Goal: Task Accomplishment & Management: Manage account settings

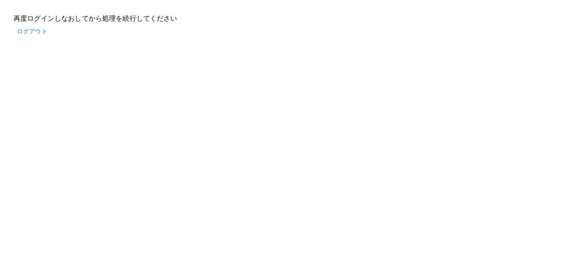
click at [32, 31] on button "ログアウト" at bounding box center [32, 32] width 37 height 16
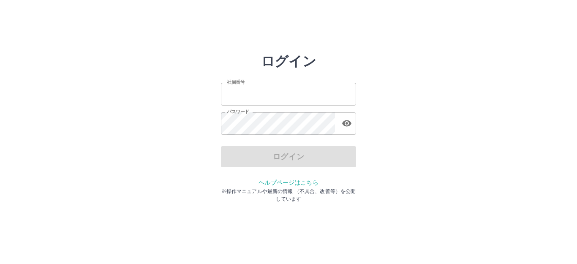
type input "*******"
click at [286, 158] on div "ログイン" at bounding box center [288, 156] width 135 height 21
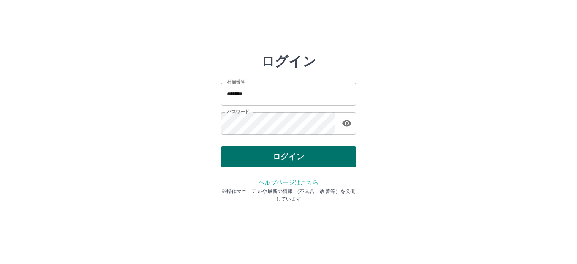
click at [309, 160] on button "ログイン" at bounding box center [288, 156] width 135 height 21
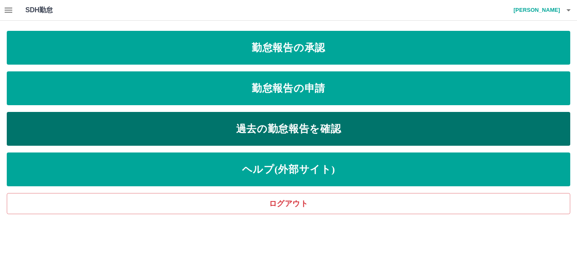
click at [323, 126] on link "過去の勤怠報告を確認" at bounding box center [288, 129] width 563 height 34
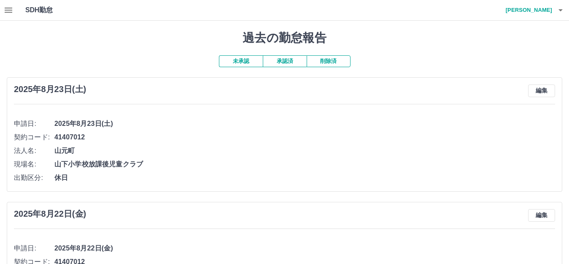
click at [288, 60] on button "承認済" at bounding box center [285, 61] width 44 height 12
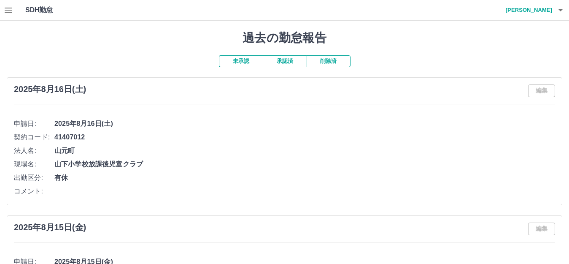
click at [243, 65] on button "未承認" at bounding box center [241, 61] width 44 height 12
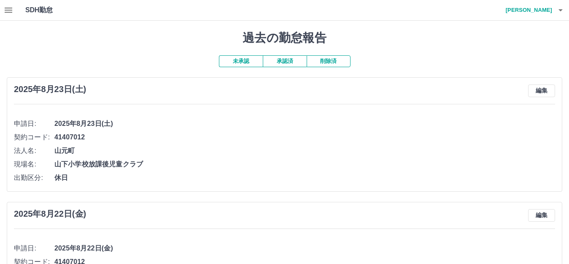
click at [246, 61] on button "未承認" at bounding box center [241, 61] width 44 height 12
click at [6, 9] on icon "button" at bounding box center [8, 10] width 10 height 10
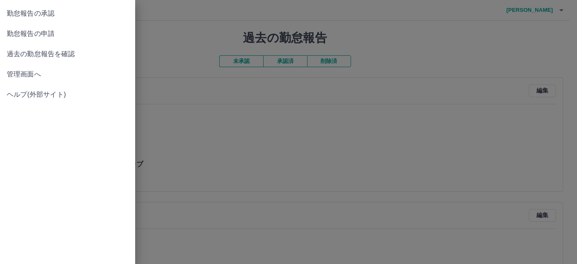
click at [51, 32] on span "勤怠報告の申請" at bounding box center [68, 34] width 122 height 10
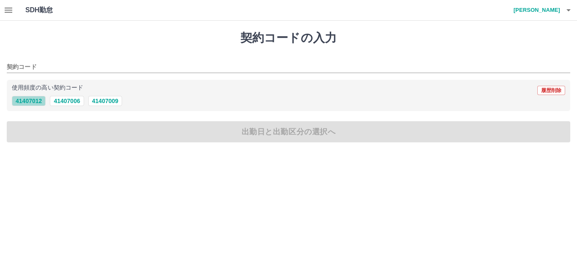
click at [33, 99] on button "41407012" at bounding box center [29, 101] width 34 height 10
type input "********"
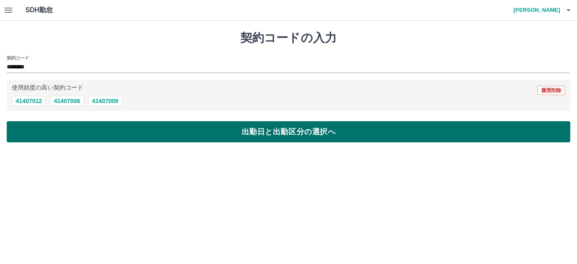
click at [150, 130] on button "出勤日と出勤区分の選択へ" at bounding box center [288, 131] width 563 height 21
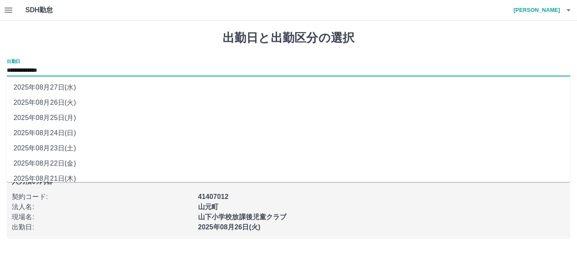
click at [50, 69] on input "**********" at bounding box center [288, 70] width 563 height 11
click at [68, 133] on li "2025年08月24日(日)" at bounding box center [288, 132] width 563 height 15
type input "**********"
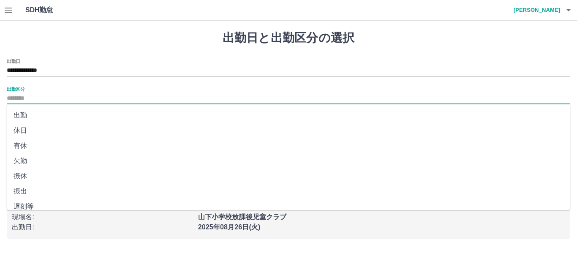
click at [36, 102] on input "出勤区分" at bounding box center [288, 98] width 563 height 11
click at [27, 130] on li "休日" at bounding box center [288, 130] width 563 height 15
type input "**"
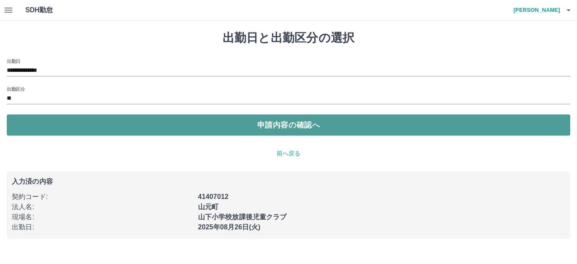
click at [213, 124] on button "申請内容の確認へ" at bounding box center [288, 124] width 563 height 21
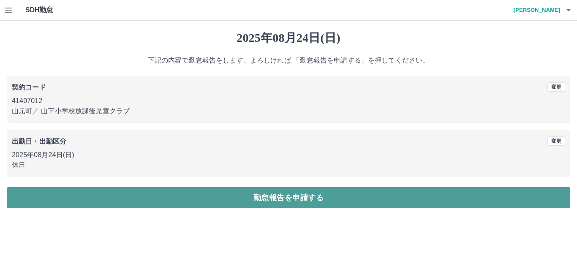
click at [316, 195] on button "勤怠報告を申請する" at bounding box center [288, 197] width 563 height 21
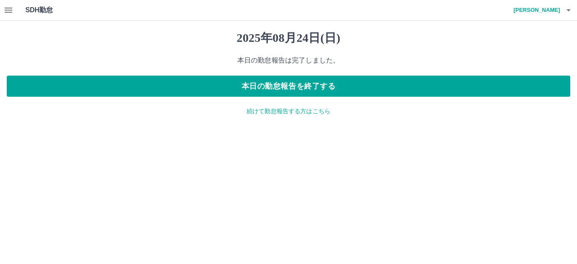
click at [271, 110] on p "続けて勤怠報告する方はこちら" at bounding box center [288, 111] width 563 height 9
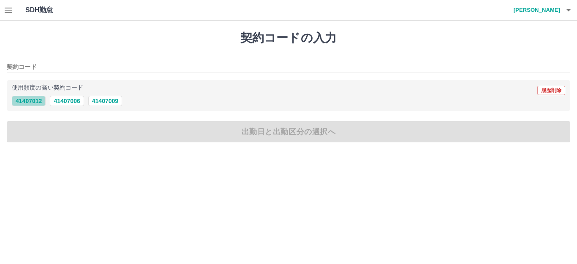
click at [27, 100] on button "41407012" at bounding box center [29, 101] width 34 height 10
type input "********"
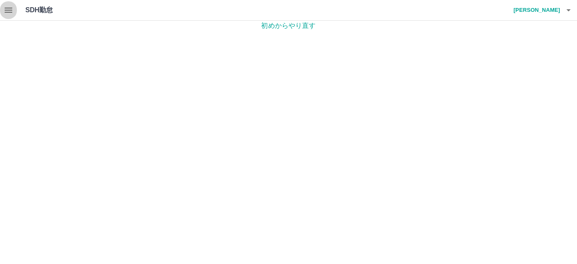
click at [9, 11] on icon "button" at bounding box center [8, 10] width 10 height 10
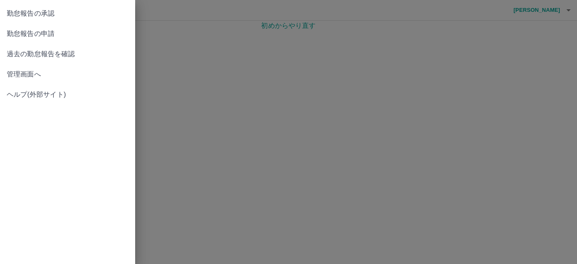
click at [59, 55] on span "過去の勤怠報告を確認" at bounding box center [68, 54] width 122 height 10
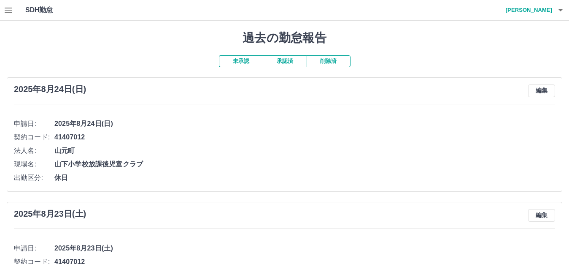
click at [11, 11] on icon "button" at bounding box center [9, 10] width 8 height 5
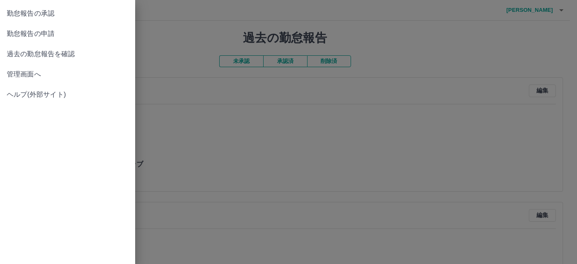
click at [42, 37] on span "勤怠報告の申請" at bounding box center [68, 34] width 122 height 10
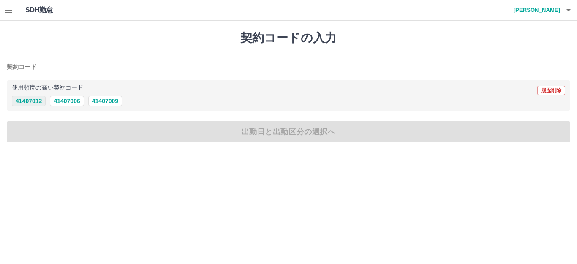
click at [29, 97] on button "41407012" at bounding box center [29, 101] width 34 height 10
type input "********"
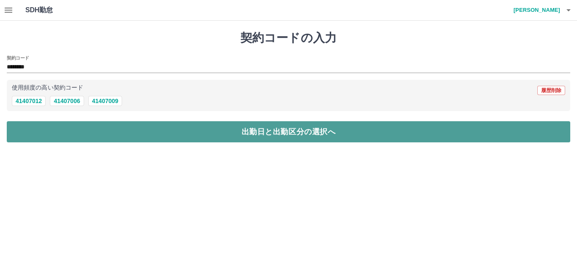
click at [244, 131] on button "出勤日と出勤区分の選択へ" at bounding box center [288, 131] width 563 height 21
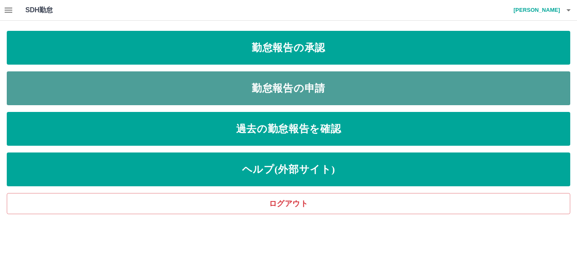
click at [290, 91] on link "勤怠報告の申請" at bounding box center [288, 88] width 563 height 34
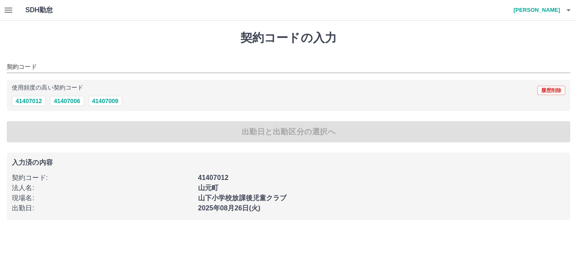
type input "********"
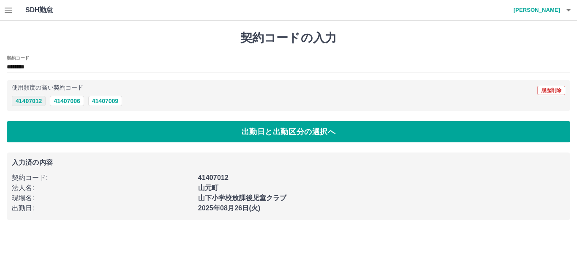
click at [27, 99] on button "41407012" at bounding box center [29, 101] width 34 height 10
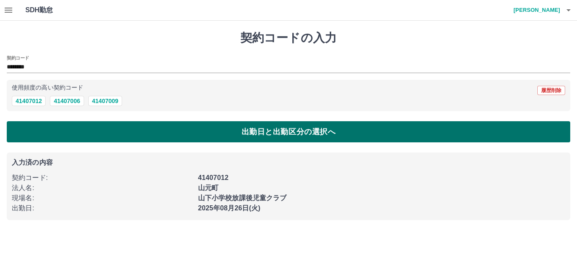
click at [260, 135] on button "出勤日と出勤区分の選択へ" at bounding box center [288, 131] width 563 height 21
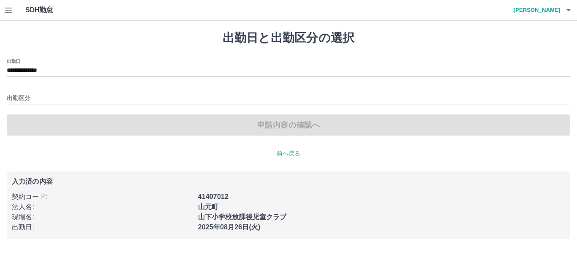
click at [26, 97] on input "出勤区分" at bounding box center [288, 98] width 563 height 11
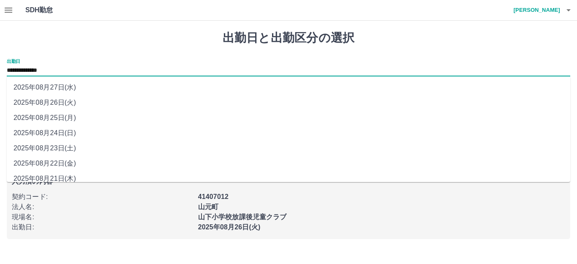
click at [35, 72] on input "**********" at bounding box center [288, 70] width 563 height 11
click at [73, 118] on li "2025年08月25日(月)" at bounding box center [288, 117] width 563 height 15
type input "**********"
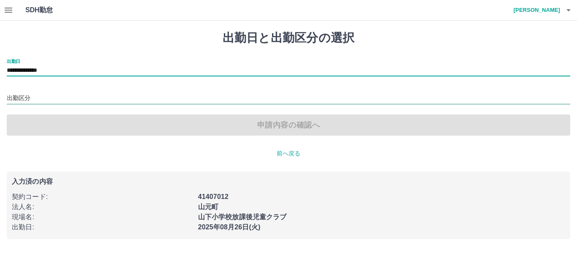
click at [18, 97] on input "出勤区分" at bounding box center [288, 98] width 563 height 11
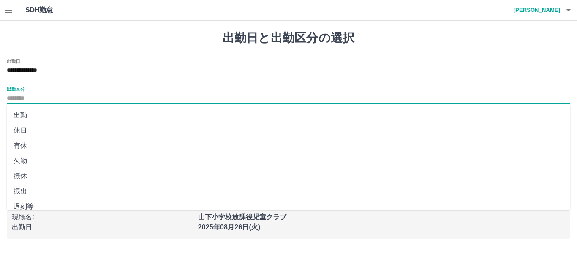
click at [22, 114] on li "出勤" at bounding box center [288, 115] width 563 height 15
type input "**"
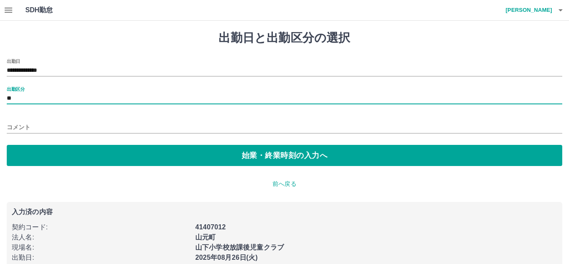
click at [35, 127] on input "コメント" at bounding box center [285, 127] width 556 height 12
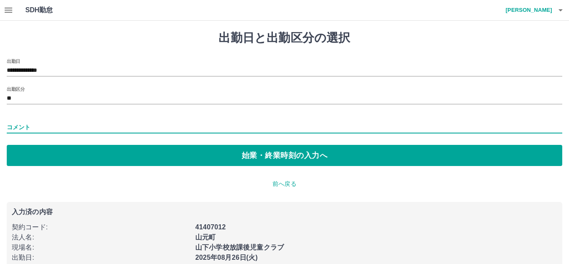
type input "**********"
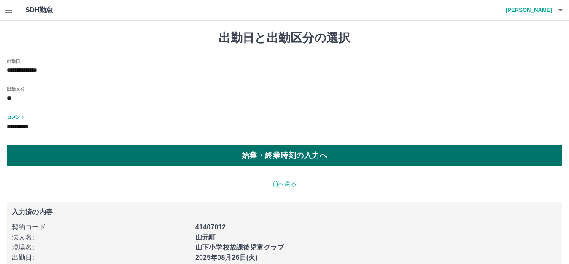
click at [275, 152] on button "始業・終業時刻の入力へ" at bounding box center [285, 155] width 556 height 21
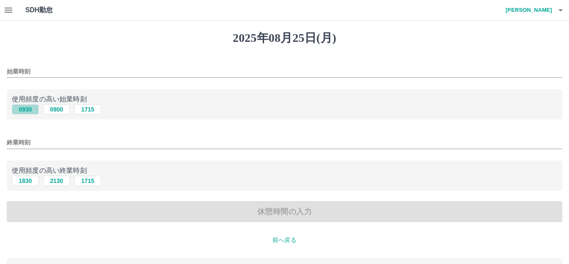
click at [26, 109] on button "0930" at bounding box center [25, 109] width 27 height 10
type input "****"
click at [22, 182] on button "1830" at bounding box center [25, 181] width 27 height 10
type input "****"
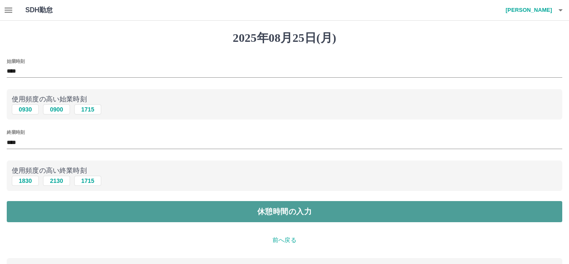
click at [190, 208] on button "休憩時間の入力" at bounding box center [285, 211] width 556 height 21
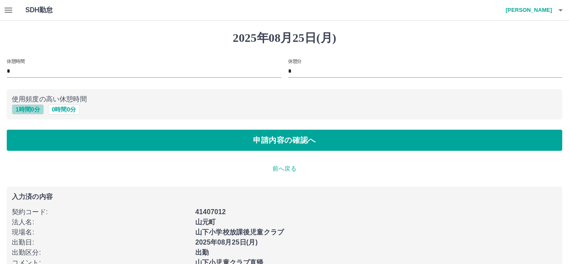
click at [20, 108] on button "1 時間 0 分" at bounding box center [28, 109] width 32 height 10
type input "*"
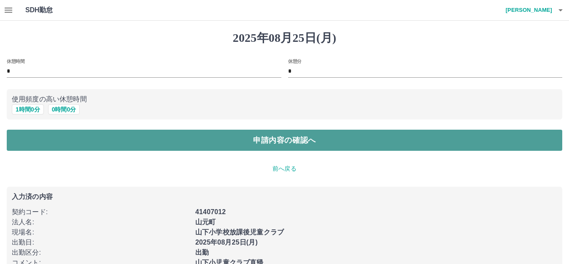
click at [250, 138] on button "申請内容の確認へ" at bounding box center [285, 140] width 556 height 21
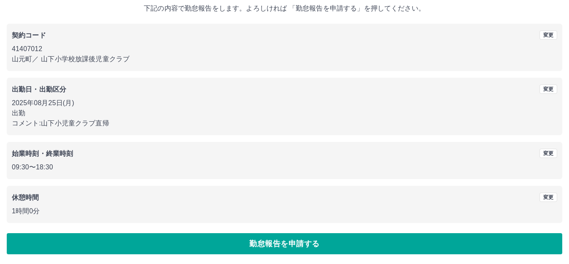
scroll to position [52, 0]
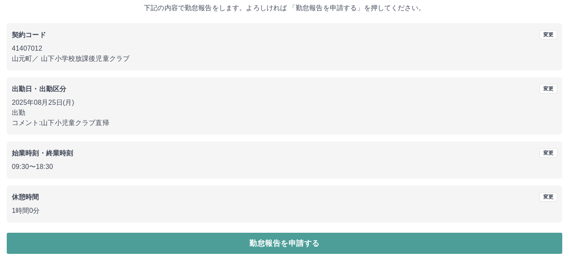
click at [292, 243] on button "勤怠報告を申請する" at bounding box center [285, 243] width 556 height 21
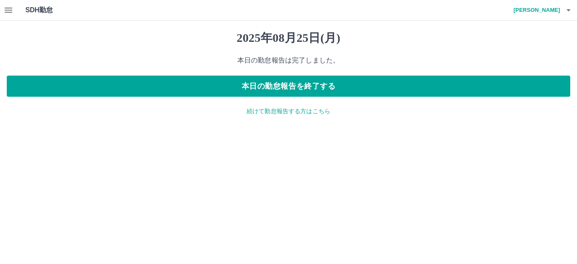
click at [295, 110] on p "続けて勤怠報告する方はこちら" at bounding box center [288, 111] width 563 height 9
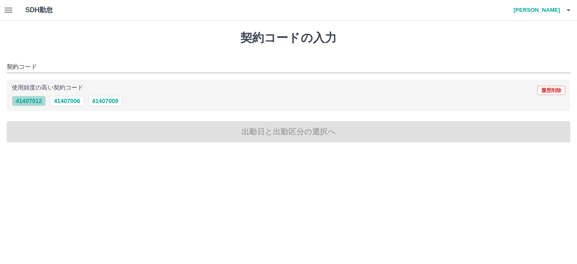
click at [37, 100] on button "41407012" at bounding box center [29, 101] width 34 height 10
type input "********"
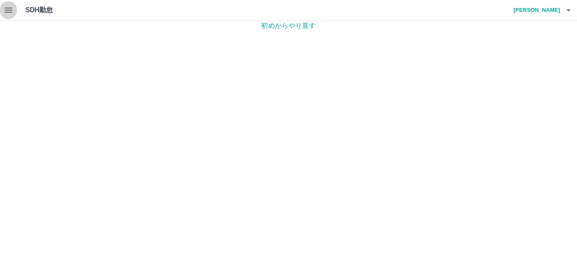
click at [5, 7] on icon "button" at bounding box center [8, 10] width 10 height 10
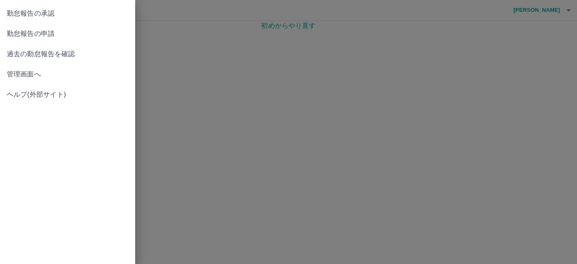
click at [38, 10] on span "勤怠報告の承認" at bounding box center [68, 13] width 122 height 10
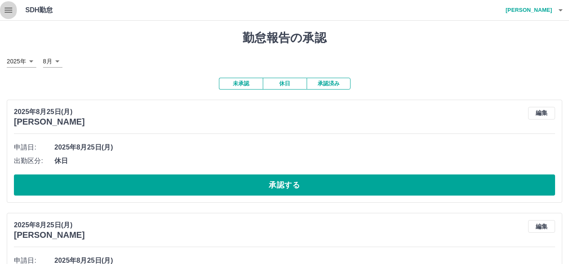
click at [4, 8] on icon "button" at bounding box center [8, 10] width 10 height 10
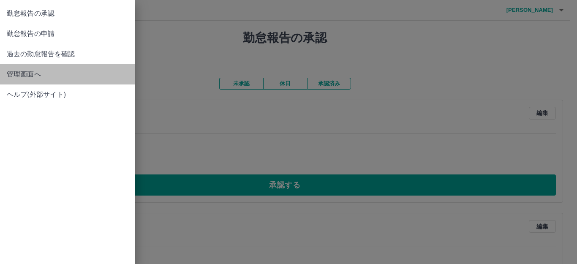
click at [35, 75] on span "管理画面へ" at bounding box center [68, 74] width 122 height 10
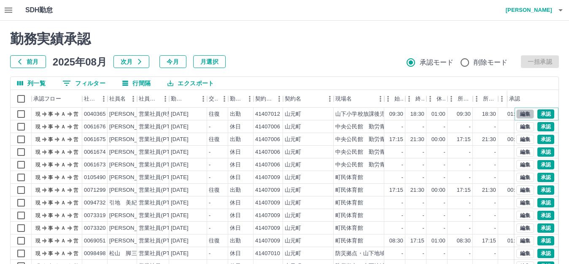
click at [520, 113] on button "編集" at bounding box center [526, 113] width 18 height 9
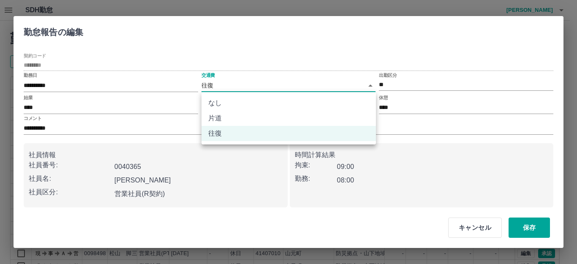
click at [372, 87] on body "SDH勤怠 [PERSON_NAME] 勤務実績承認 前月 [DATE] 次月 今月 月選択 承認モード 削除モード 一括承認 列一覧 0 フィルター 行間隔…" at bounding box center [288, 178] width 577 height 357
click at [219, 118] on li "片道" at bounding box center [288, 118] width 174 height 15
type input "******"
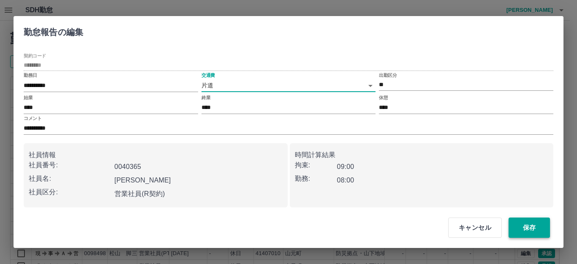
click at [529, 221] on button "保存" at bounding box center [528, 227] width 41 height 20
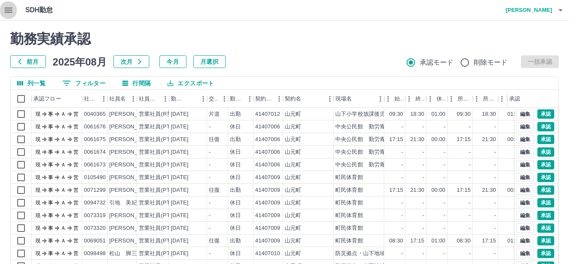
click at [2, 8] on button "button" at bounding box center [8, 10] width 17 height 20
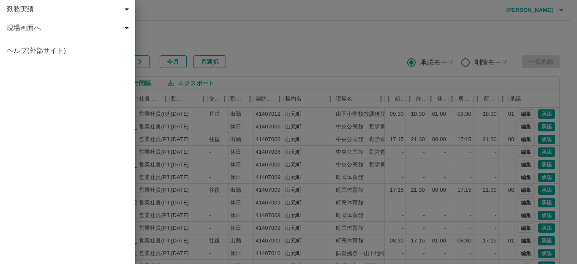
click at [79, 106] on div "勤務実績 申請一覧 削除済 現場画面へ 現場画面へ ヘルプ(外部サイト)" at bounding box center [67, 132] width 135 height 264
click at [127, 46] on span "ヘルプ(外部サイト)" at bounding box center [68, 51] width 122 height 10
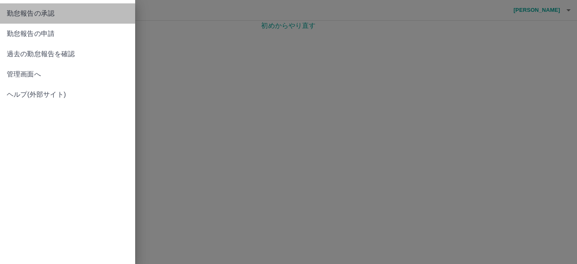
click at [45, 13] on span "勤怠報告の承認" at bounding box center [68, 13] width 122 height 10
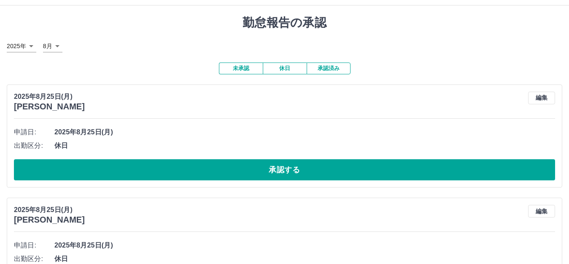
scroll to position [42, 0]
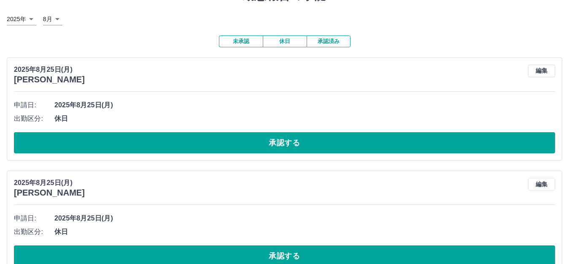
click at [88, 156] on div "[DATE](月) [PERSON_NAME] 編集 申請日: [DATE](月) 出勤区分: 休日 承認する" at bounding box center [285, 108] width 556 height 103
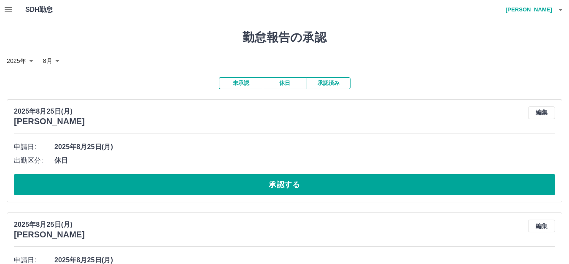
scroll to position [0, 0]
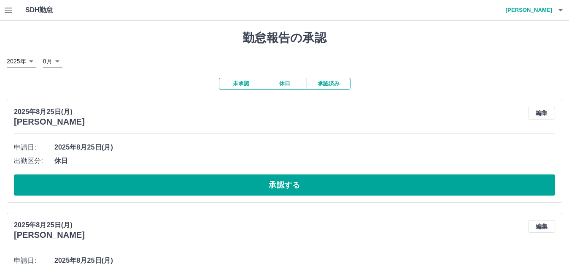
click at [7, 11] on icon "button" at bounding box center [9, 10] width 8 height 5
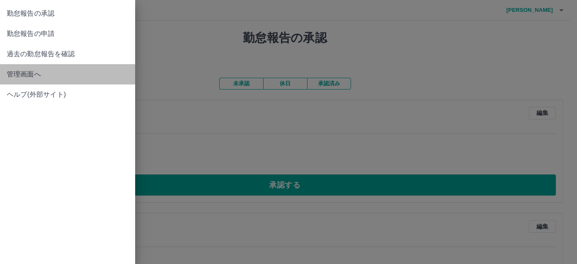
click at [55, 75] on span "管理画面へ" at bounding box center [68, 74] width 122 height 10
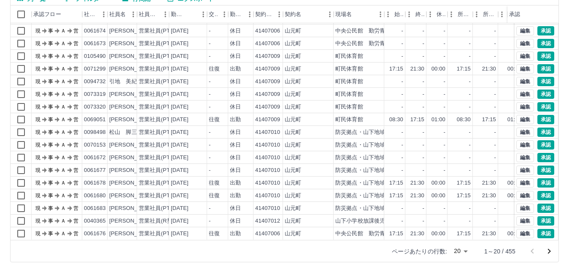
scroll to position [93, 0]
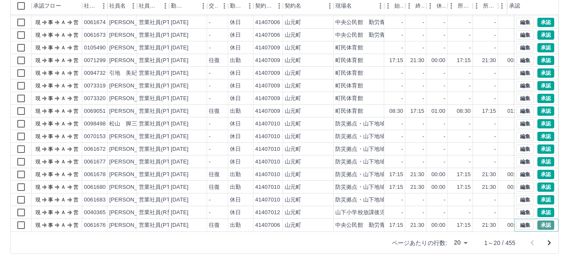
click at [538, 220] on button "承認" at bounding box center [546, 224] width 17 height 9
click at [543, 195] on button "承認" at bounding box center [546, 199] width 17 height 9
click at [543, 182] on button "承認" at bounding box center [546, 186] width 17 height 9
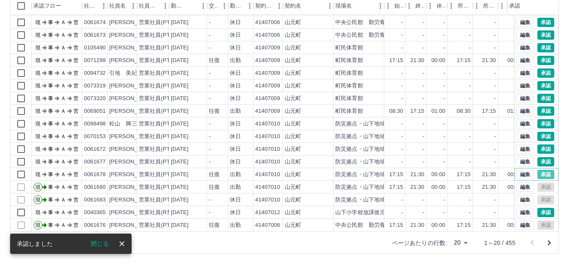
click at [539, 170] on button "承認" at bounding box center [546, 174] width 17 height 9
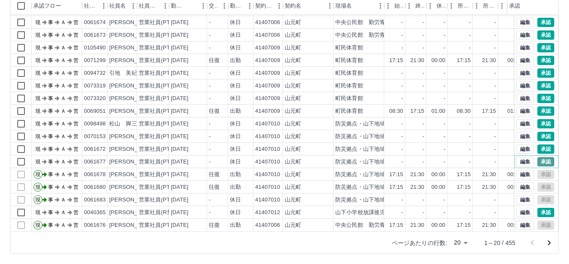
click at [540, 157] on button "承認" at bounding box center [546, 161] width 17 height 9
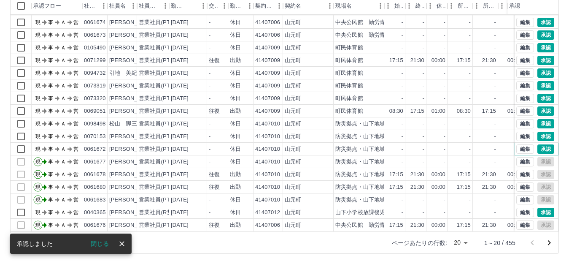
click at [541, 144] on button "承認" at bounding box center [546, 148] width 17 height 9
click at [543, 132] on button "承認" at bounding box center [546, 136] width 17 height 9
click at [538, 119] on button "承認" at bounding box center [546, 123] width 17 height 9
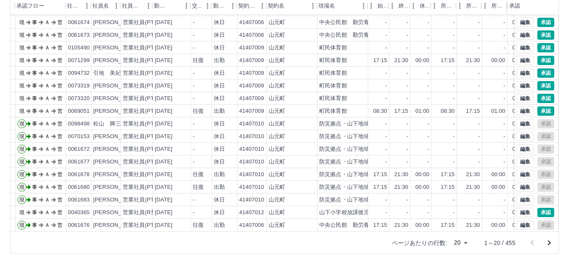
scroll to position [44, 17]
click at [538, 106] on button "承認" at bounding box center [546, 110] width 17 height 9
click at [539, 94] on button "承認" at bounding box center [546, 98] width 17 height 9
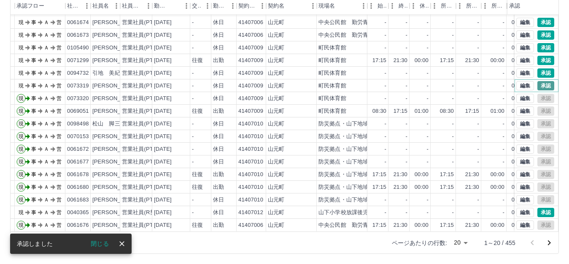
click at [544, 81] on button "承認" at bounding box center [546, 85] width 17 height 9
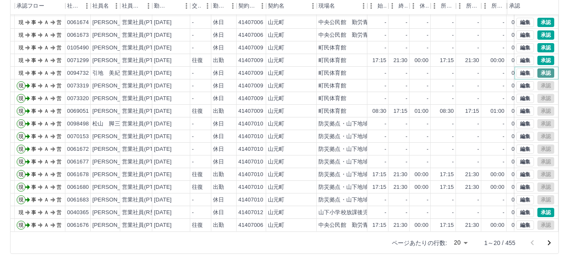
click at [541, 68] on button "承認" at bounding box center [546, 72] width 17 height 9
click at [538, 56] on button "承認" at bounding box center [546, 60] width 17 height 9
click at [541, 43] on button "承認" at bounding box center [546, 47] width 17 height 9
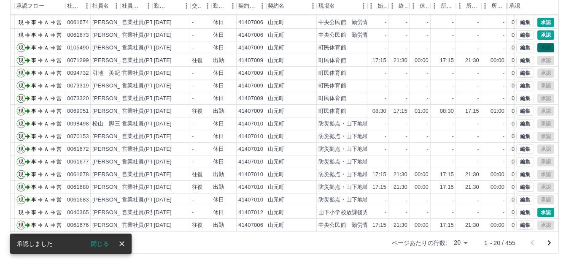
scroll to position [2, 17]
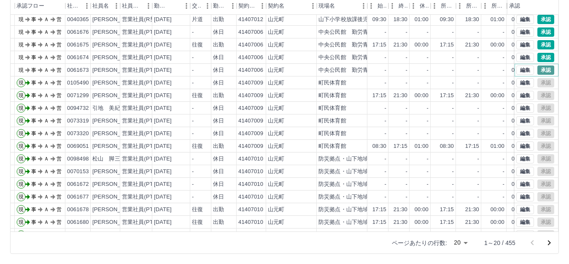
click at [538, 68] on button "承認" at bounding box center [546, 69] width 17 height 9
click at [538, 57] on button "承認" at bounding box center [546, 57] width 17 height 9
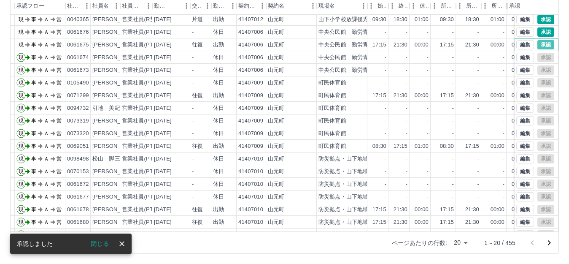
click at [539, 40] on button "承認" at bounding box center [546, 44] width 17 height 9
click at [538, 30] on button "承認" at bounding box center [546, 31] width 17 height 9
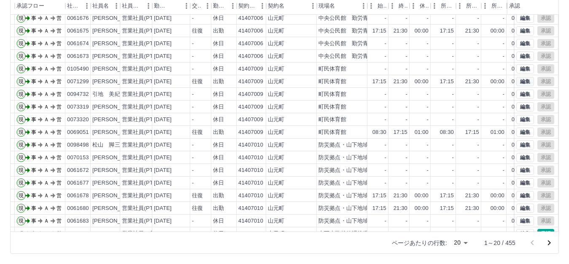
scroll to position [0, 17]
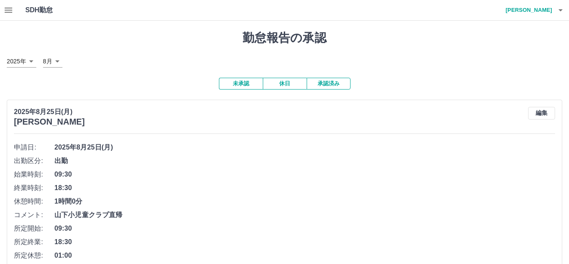
click at [244, 81] on button "未承認" at bounding box center [241, 84] width 44 height 12
click at [7, 10] on icon "button" at bounding box center [9, 10] width 8 height 5
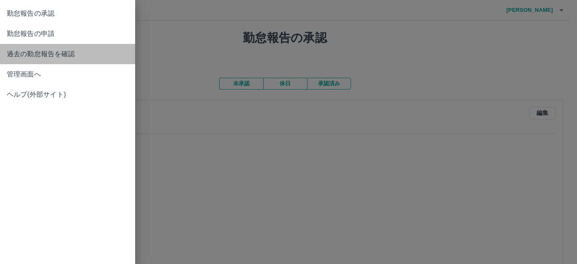
click at [63, 54] on span "過去の勤怠報告を確認" at bounding box center [68, 54] width 122 height 10
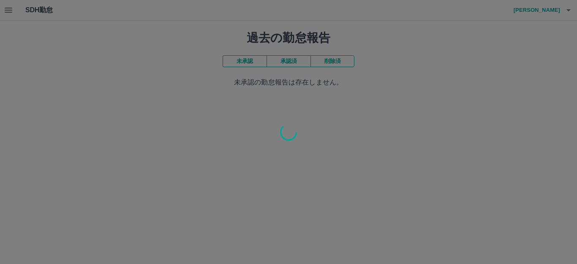
click at [245, 84] on div at bounding box center [288, 132] width 577 height 264
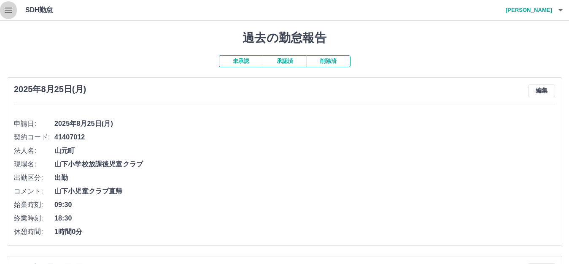
click at [12, 9] on icon "button" at bounding box center [8, 10] width 10 height 10
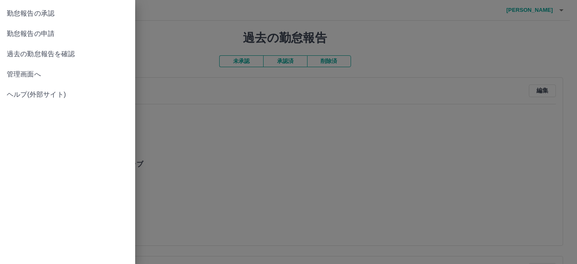
click at [47, 53] on span "過去の勤怠報告を確認" at bounding box center [68, 54] width 122 height 10
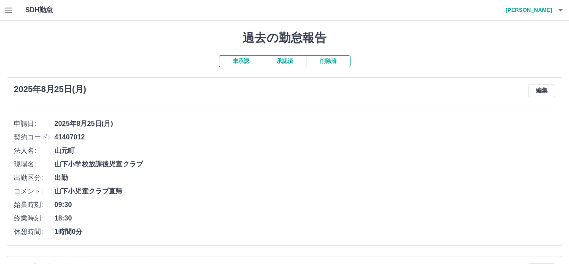
click at [237, 58] on button "未承認" at bounding box center [241, 61] width 44 height 12
click at [282, 64] on button "承認済" at bounding box center [285, 61] width 44 height 12
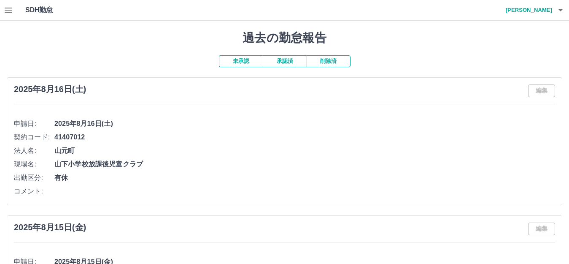
click at [11, 11] on icon "button" at bounding box center [8, 10] width 10 height 10
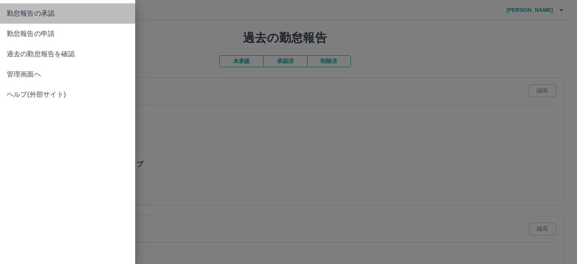
click at [61, 15] on span "勤怠報告の承認" at bounding box center [68, 13] width 122 height 10
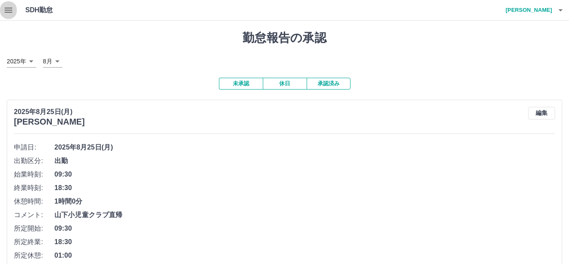
click at [11, 8] on icon "button" at bounding box center [9, 10] width 8 height 5
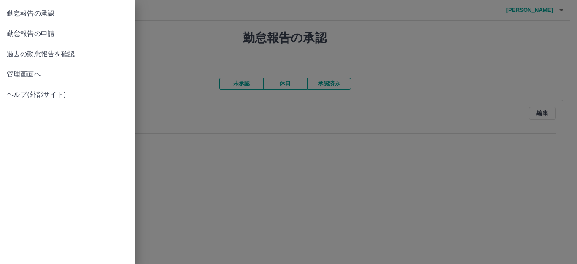
click at [43, 32] on span "勤怠報告の申請" at bounding box center [68, 34] width 122 height 10
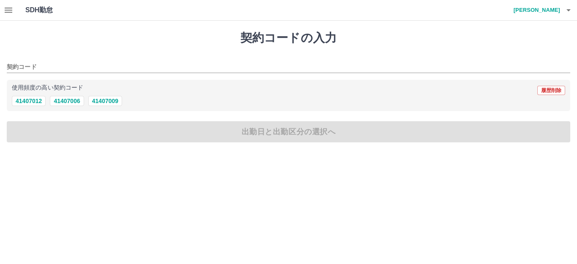
click at [11, 9] on icon "button" at bounding box center [8, 10] width 10 height 10
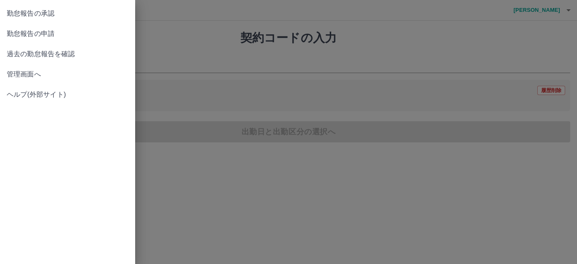
click at [44, 11] on span "勤怠報告の承認" at bounding box center [68, 13] width 122 height 10
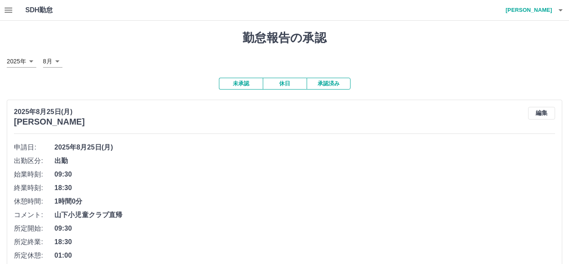
click at [246, 84] on button "未承認" at bounding box center [241, 84] width 44 height 12
click at [331, 84] on button "承認済み" at bounding box center [329, 84] width 44 height 12
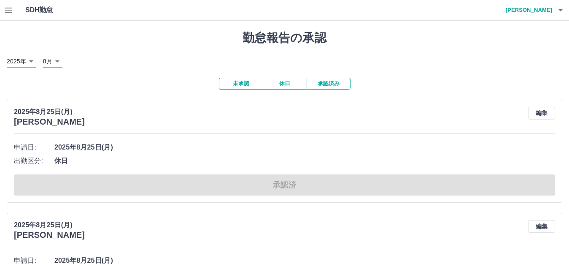
click at [236, 84] on button "未承認" at bounding box center [241, 84] width 44 height 12
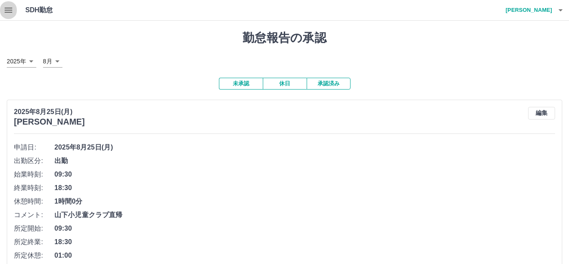
click at [8, 8] on icon "button" at bounding box center [9, 10] width 8 height 5
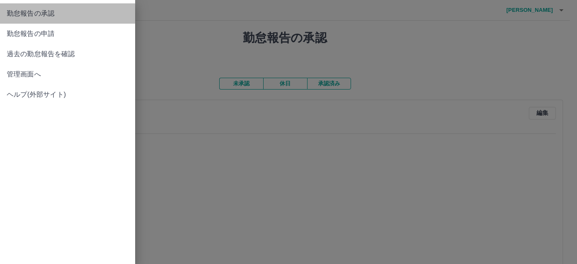
click at [43, 11] on span "勤怠報告の承認" at bounding box center [68, 13] width 122 height 10
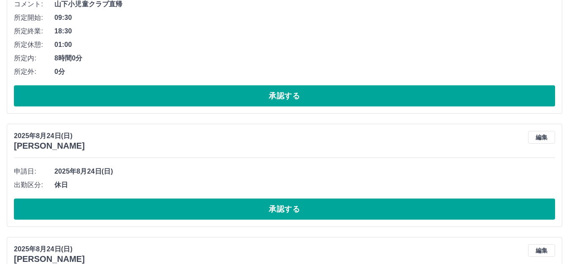
scroll to position [253, 0]
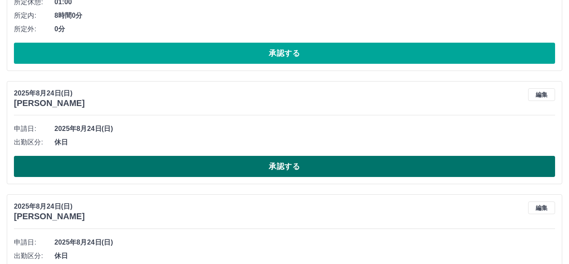
click at [313, 170] on button "承認する" at bounding box center [284, 166] width 541 height 21
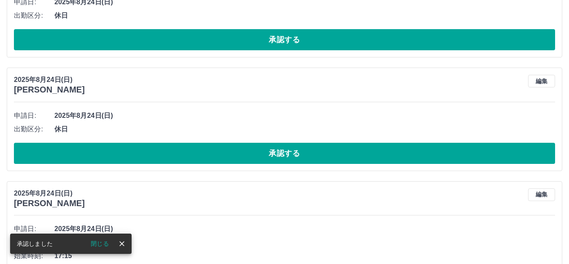
scroll to position [267, 0]
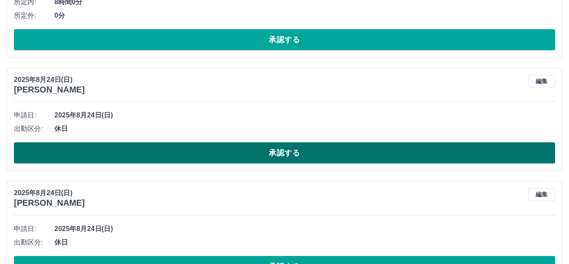
click at [298, 149] on button "承認する" at bounding box center [284, 152] width 541 height 21
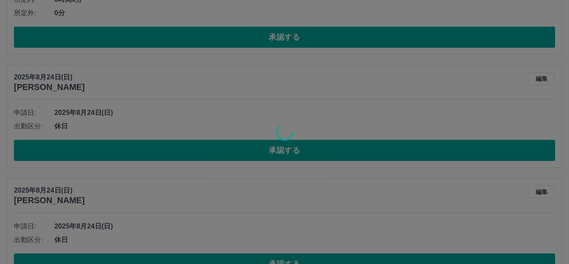
scroll to position [309, 0]
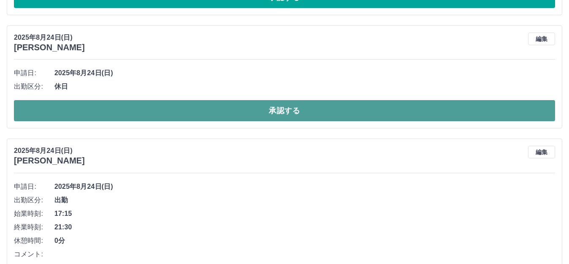
click at [305, 120] on button "承認する" at bounding box center [284, 110] width 541 height 21
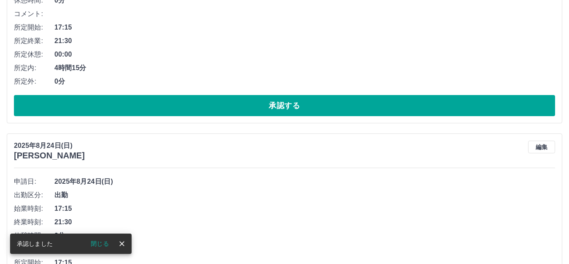
scroll to position [322, 0]
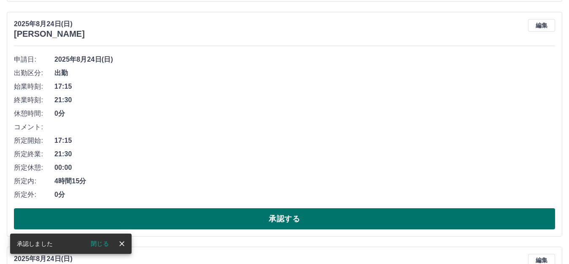
click at [315, 219] on button "承認する" at bounding box center [284, 218] width 541 height 21
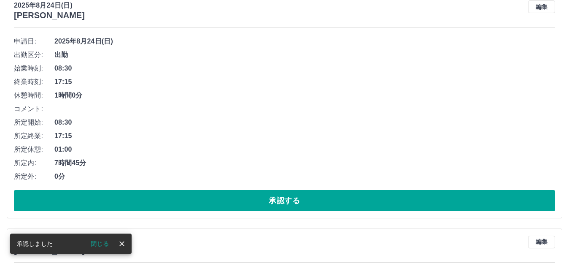
scroll to position [341, 0]
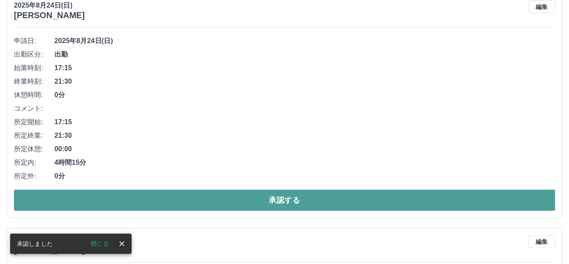
click at [280, 200] on button "承認する" at bounding box center [284, 200] width 541 height 21
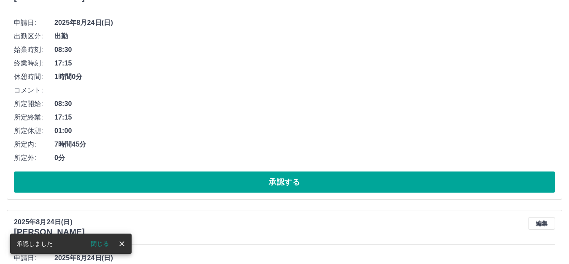
scroll to position [360, 0]
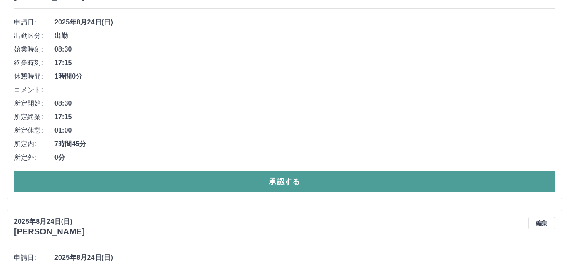
click at [301, 180] on button "承認する" at bounding box center [284, 181] width 541 height 21
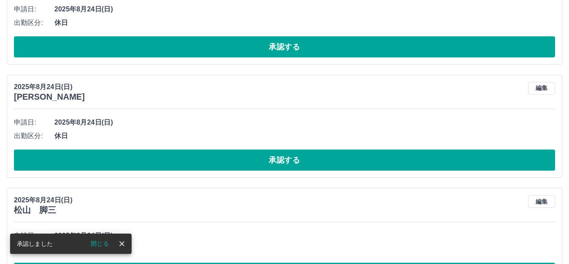
scroll to position [252, 0]
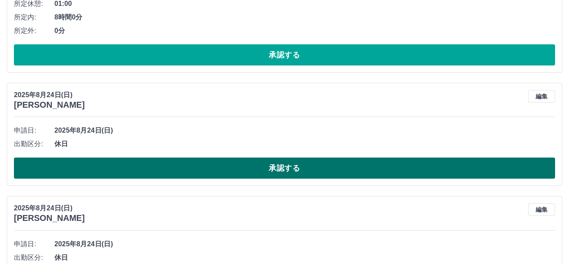
click at [278, 175] on button "承認する" at bounding box center [284, 167] width 541 height 21
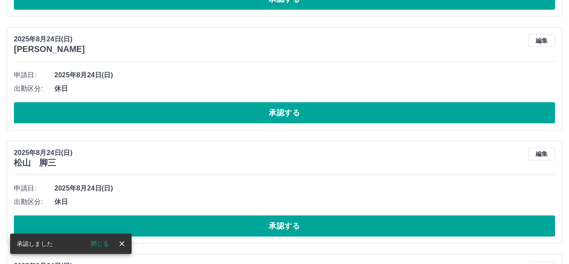
scroll to position [307, 0]
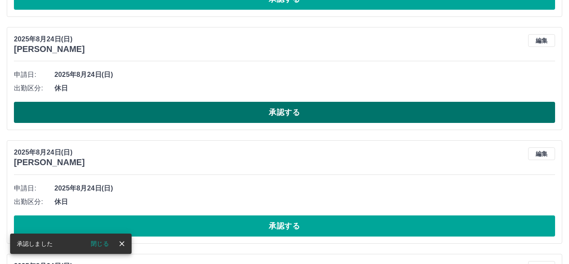
click at [332, 108] on button "承認する" at bounding box center [284, 112] width 541 height 21
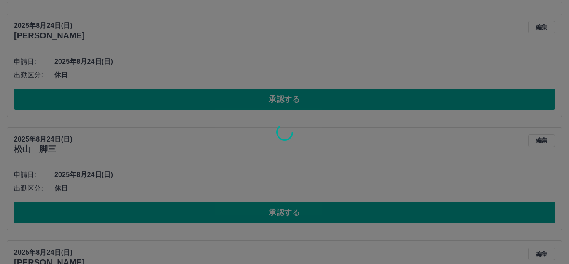
scroll to position [321, 0]
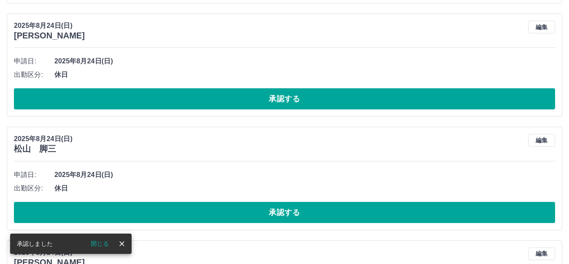
click at [318, 97] on button "承認する" at bounding box center [284, 98] width 541 height 21
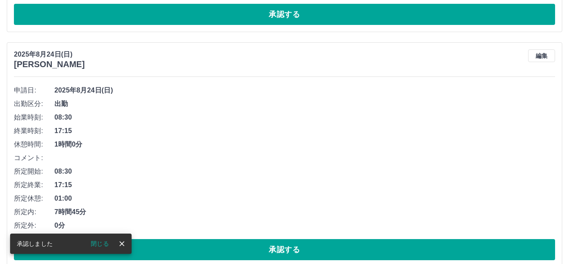
scroll to position [292, 0]
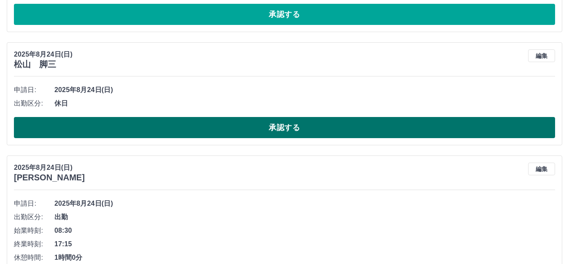
click at [310, 126] on button "承認する" at bounding box center [284, 127] width 541 height 21
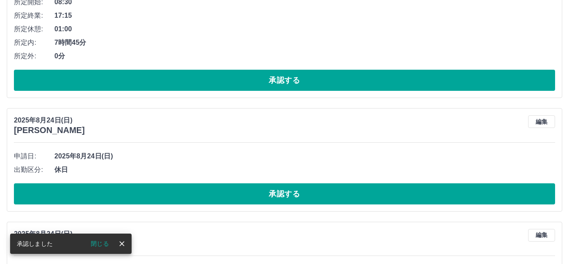
scroll to position [348, 0]
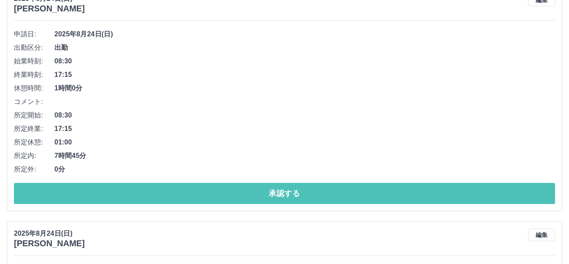
drag, startPoint x: 293, startPoint y: 190, endPoint x: 298, endPoint y: 182, distance: 9.1
click at [294, 190] on button "承認する" at bounding box center [284, 193] width 541 height 21
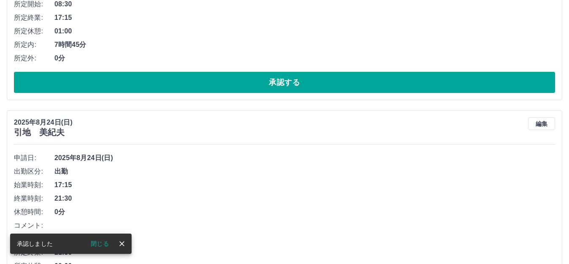
scroll to position [450, 0]
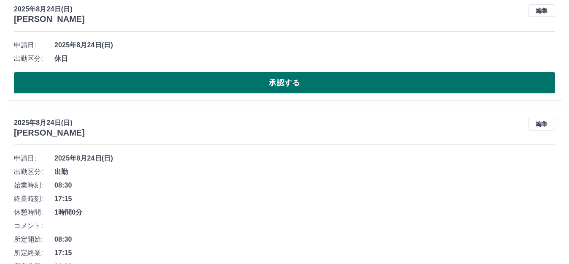
click at [348, 86] on button "承認する" at bounding box center [284, 82] width 541 height 21
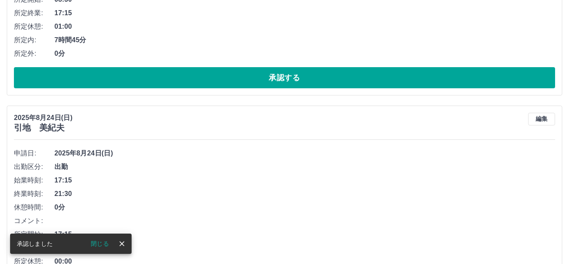
scroll to position [463, 0]
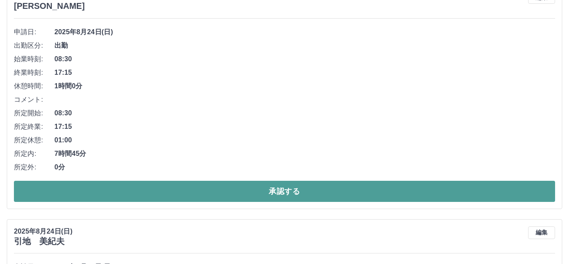
click at [324, 188] on button "承認する" at bounding box center [284, 191] width 541 height 21
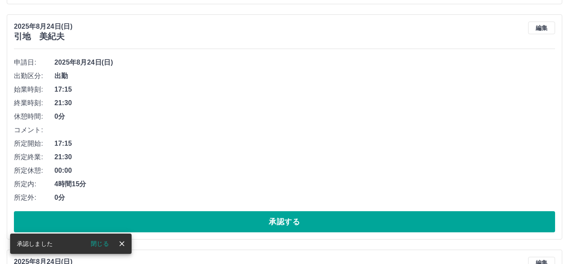
scroll to position [524, 0]
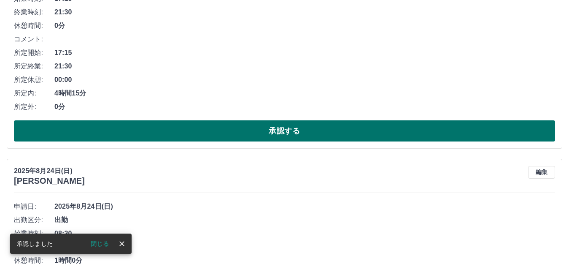
click at [267, 131] on button "承認する" at bounding box center [284, 130] width 541 height 21
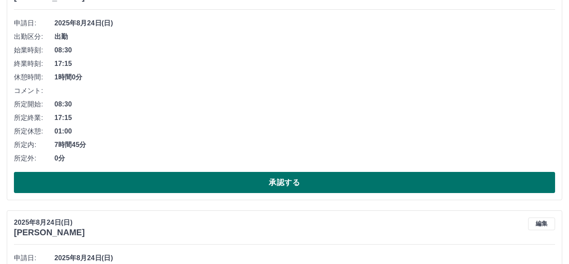
scroll to position [458, 0]
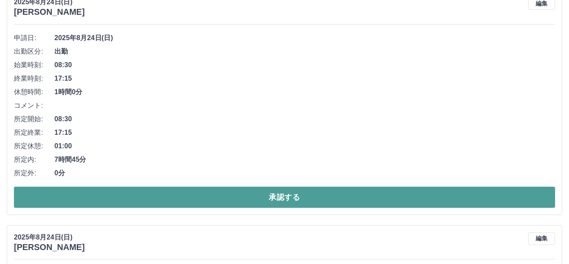
click at [260, 195] on button "承認する" at bounding box center [284, 197] width 541 height 21
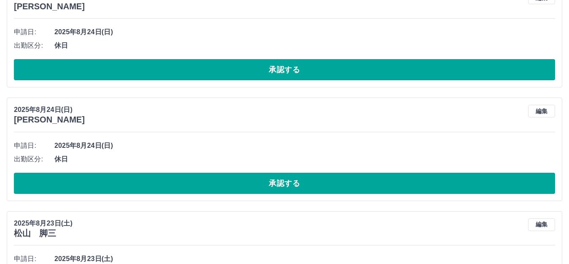
scroll to position [391, 0]
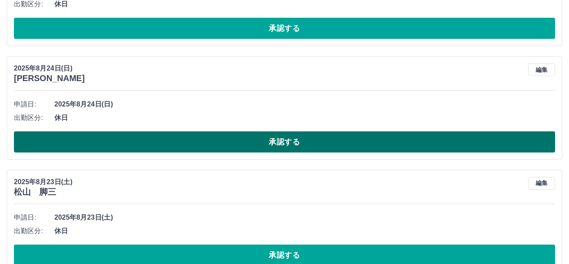
click at [258, 145] on button "承認する" at bounding box center [284, 141] width 541 height 21
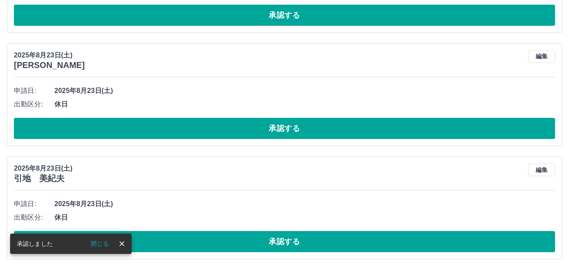
scroll to position [404, 0]
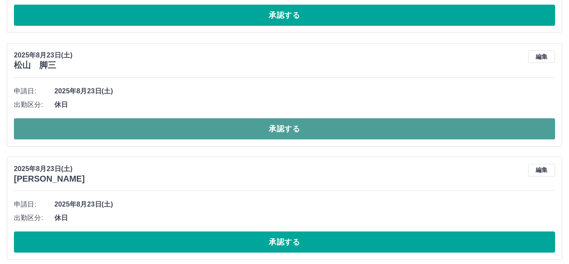
click at [273, 124] on button "承認する" at bounding box center [284, 128] width 541 height 21
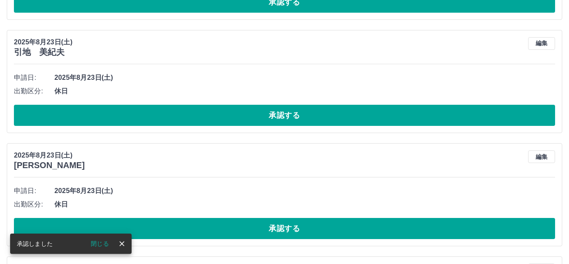
scroll to position [417, 0]
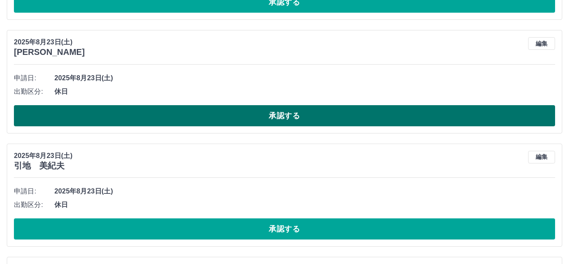
click at [270, 114] on button "承認する" at bounding box center [284, 115] width 541 height 21
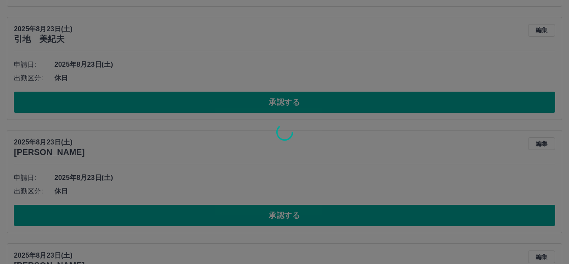
scroll to position [430, 0]
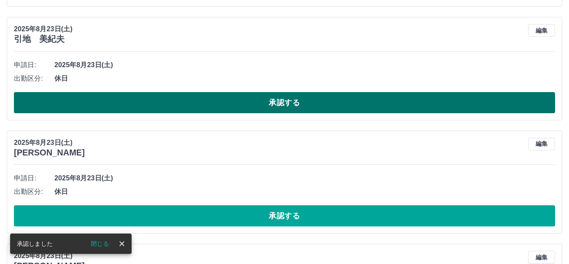
click at [279, 100] on button "承認する" at bounding box center [284, 102] width 541 height 21
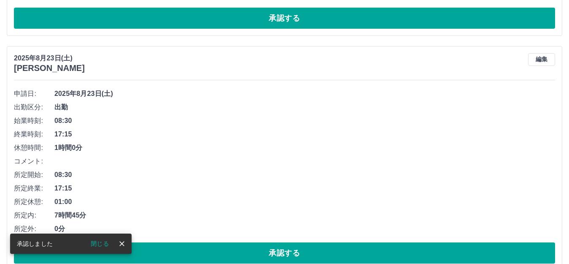
scroll to position [401, 0]
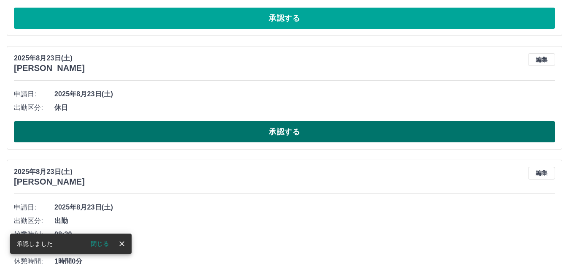
click at [277, 131] on button "承認する" at bounding box center [284, 131] width 541 height 21
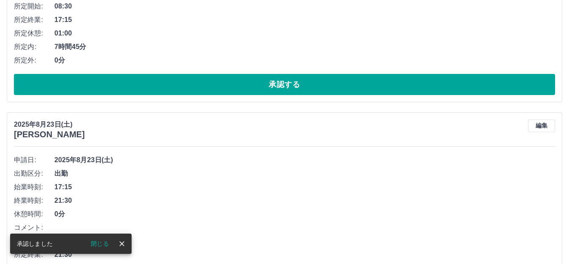
scroll to position [457, 0]
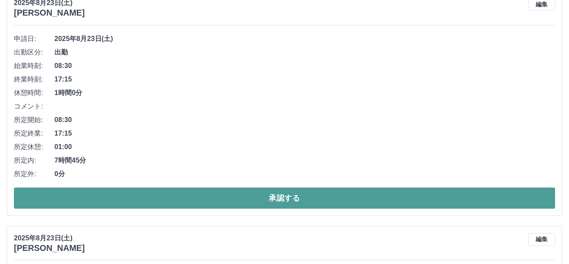
click at [276, 199] on button "承認する" at bounding box center [284, 197] width 541 height 21
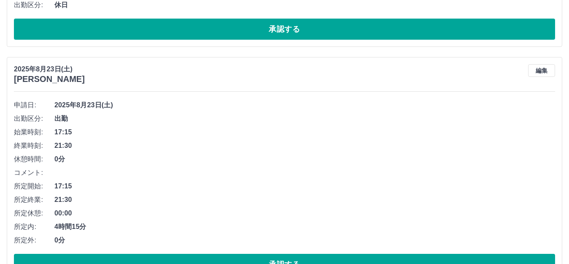
scroll to position [475, 0]
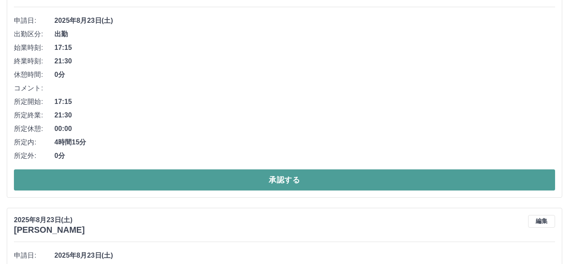
click at [305, 183] on button "承認する" at bounding box center [284, 179] width 541 height 21
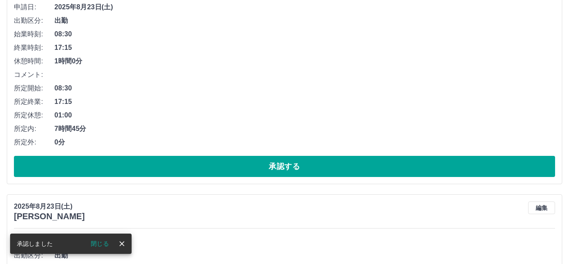
scroll to position [366, 0]
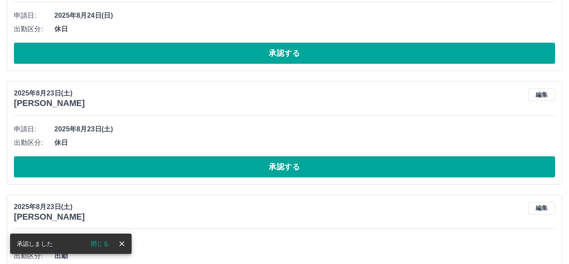
click at [305, 183] on div "[DATE](土) [PERSON_NAME] 編集 申請日: [DATE](土) 出勤区分: 休日 承認する" at bounding box center [285, 132] width 556 height 103
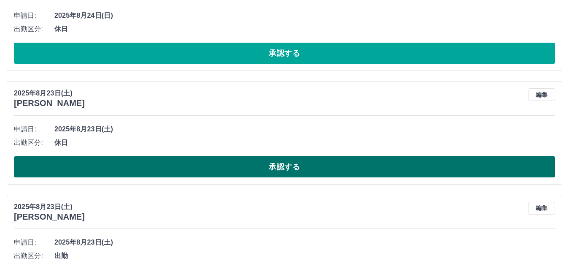
click at [308, 167] on button "承認する" at bounding box center [284, 166] width 541 height 21
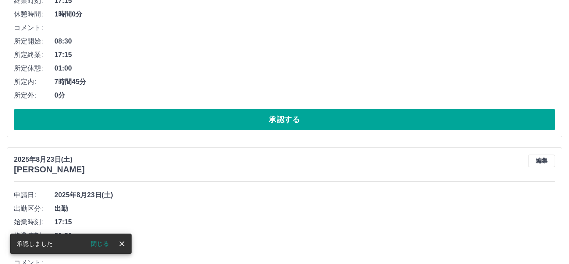
scroll to position [422, 0]
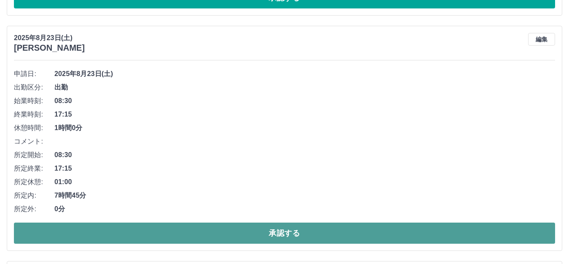
click at [284, 235] on button "承認する" at bounding box center [284, 232] width 541 height 21
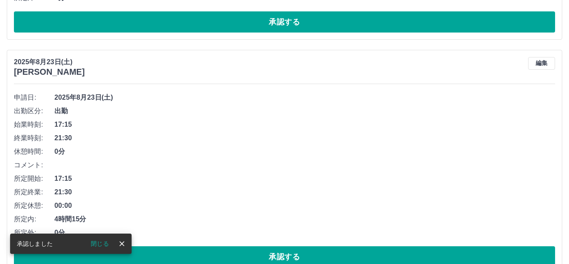
scroll to position [398, 0]
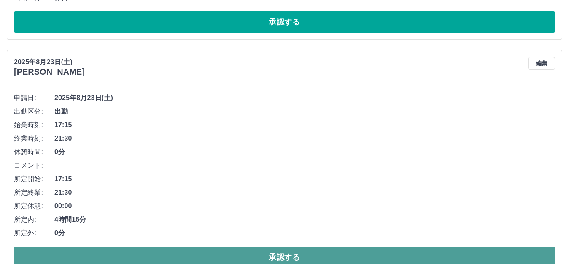
click at [314, 254] on button "承認する" at bounding box center [284, 256] width 541 height 21
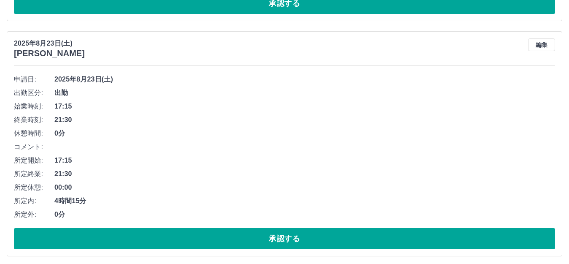
scroll to position [500, 0]
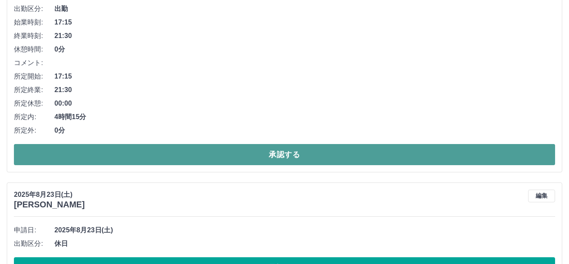
click at [322, 150] on button "承認する" at bounding box center [284, 154] width 541 height 21
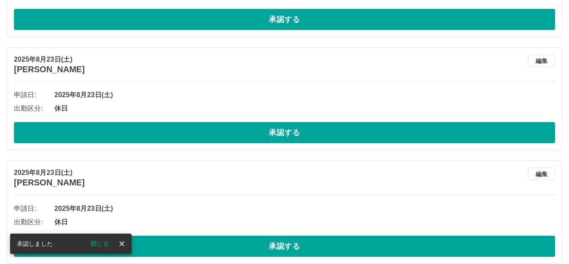
scroll to position [392, 0]
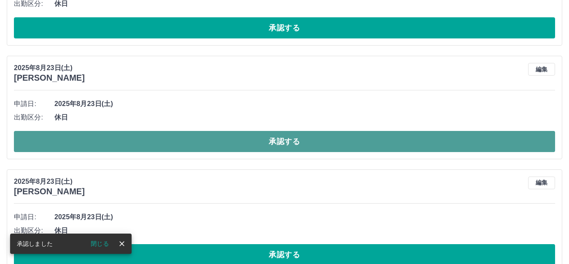
click at [314, 141] on button "承認する" at bounding box center [284, 141] width 541 height 21
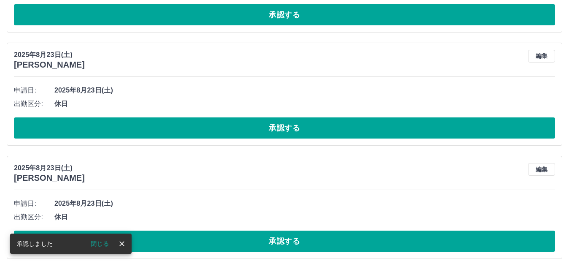
scroll to position [405, 0]
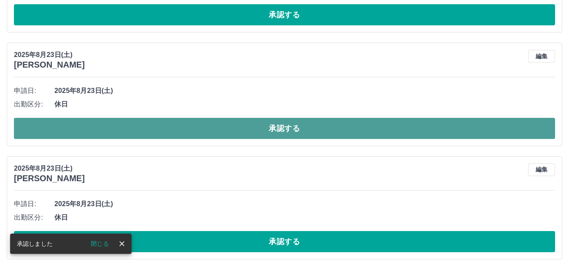
click at [287, 123] on button "承認する" at bounding box center [284, 128] width 541 height 21
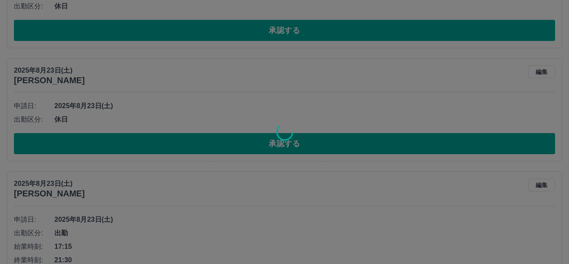
scroll to position [503, 0]
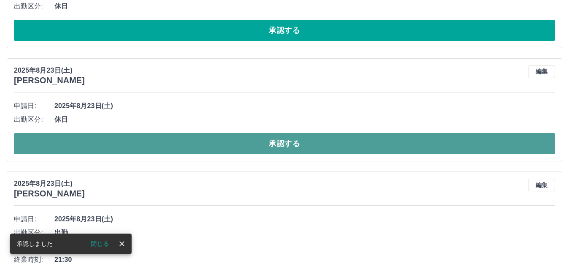
click at [220, 146] on button "承認する" at bounding box center [284, 143] width 541 height 21
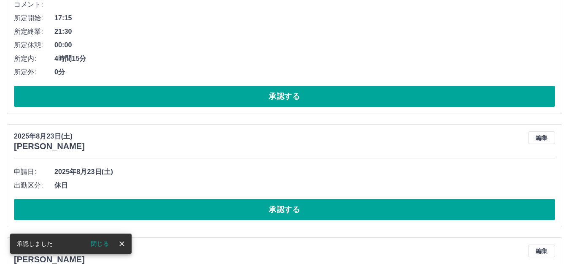
scroll to position [558, 0]
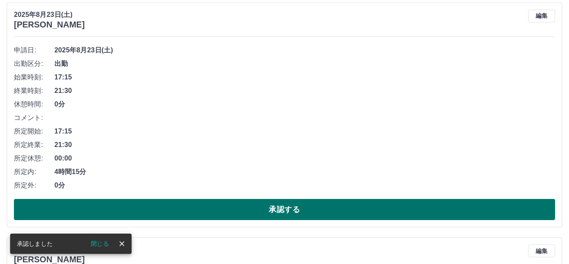
click at [265, 206] on button "承認する" at bounding box center [284, 209] width 541 height 21
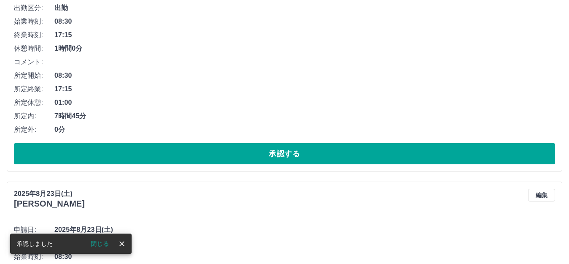
scroll to position [493, 0]
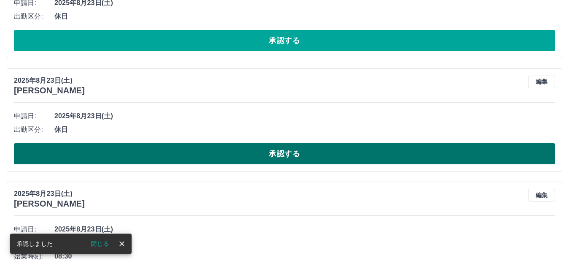
click at [219, 155] on button "承認する" at bounding box center [284, 153] width 541 height 21
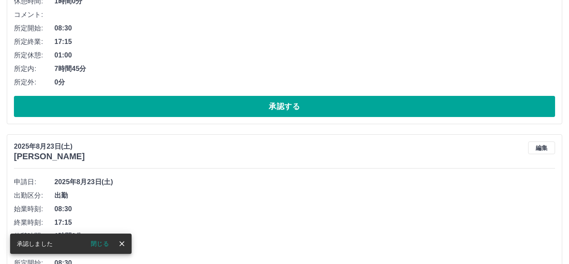
scroll to position [548, 0]
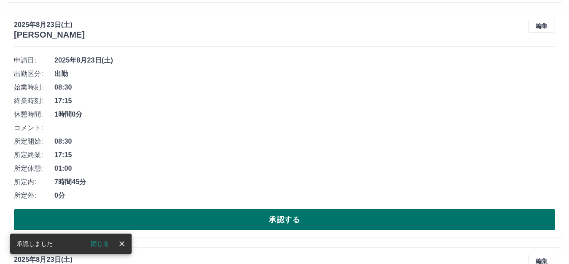
click at [249, 217] on button "承認する" at bounding box center [284, 219] width 541 height 21
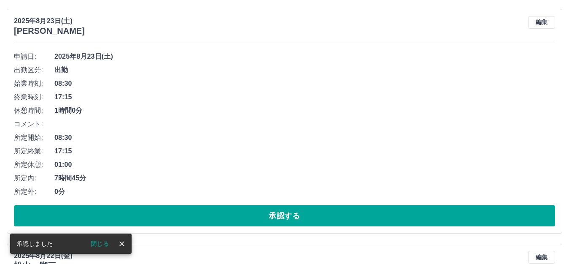
scroll to position [567, 0]
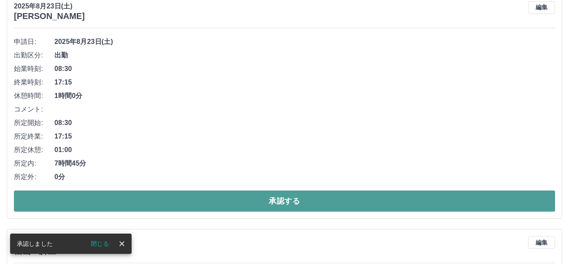
click at [287, 200] on button "承認する" at bounding box center [284, 200] width 541 height 21
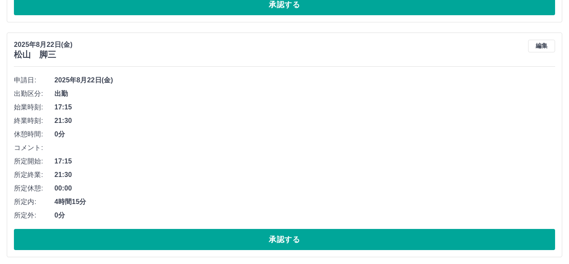
scroll to position [543, 0]
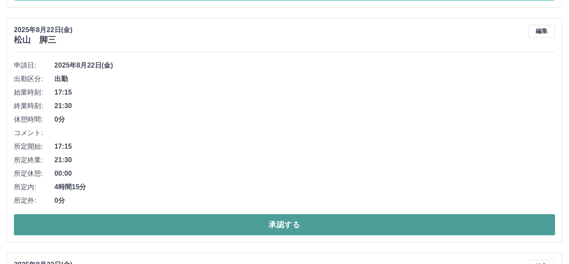
click at [294, 222] on button "承認する" at bounding box center [284, 224] width 541 height 21
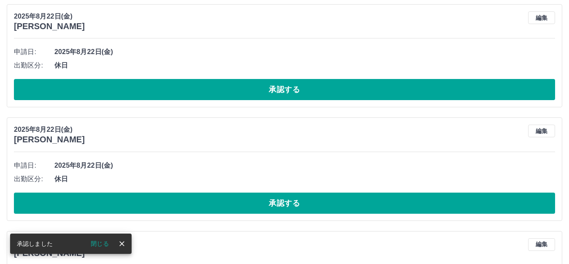
scroll to position [435, 0]
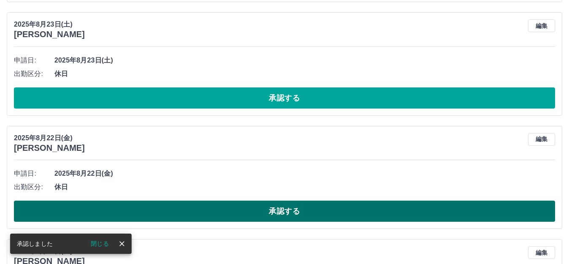
click at [303, 213] on button "承認する" at bounding box center [284, 210] width 541 height 21
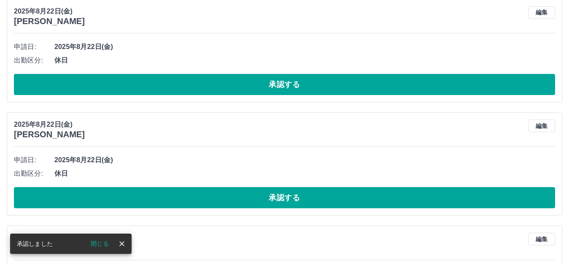
scroll to position [449, 0]
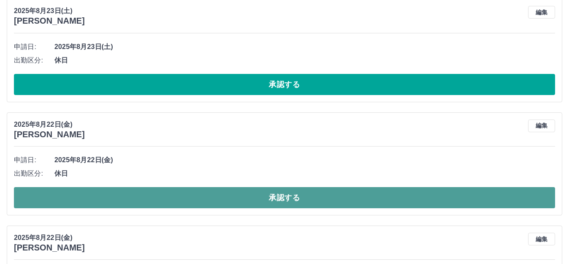
click at [290, 194] on button "承認する" at bounding box center [284, 197] width 541 height 21
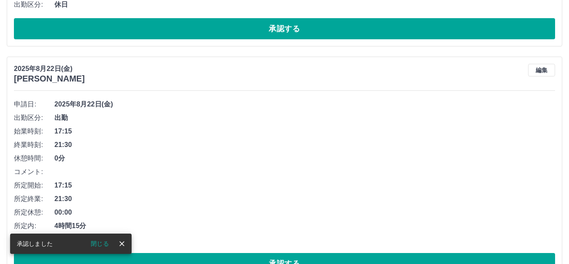
scroll to position [504, 0]
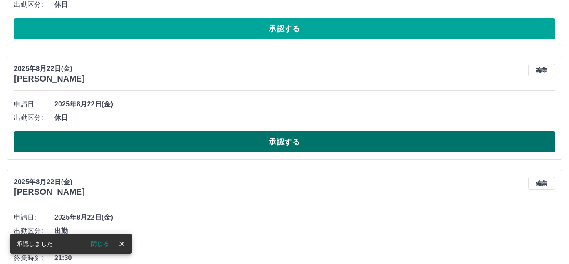
click at [306, 144] on button "承認する" at bounding box center [284, 141] width 541 height 21
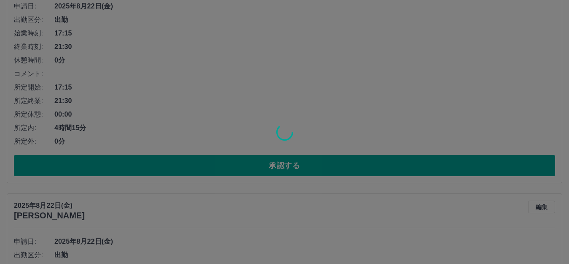
scroll to position [602, 0]
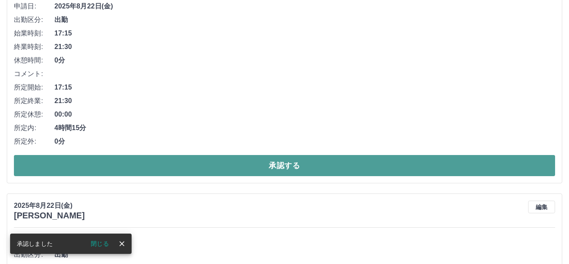
click at [284, 165] on button "承認する" at bounding box center [284, 165] width 541 height 21
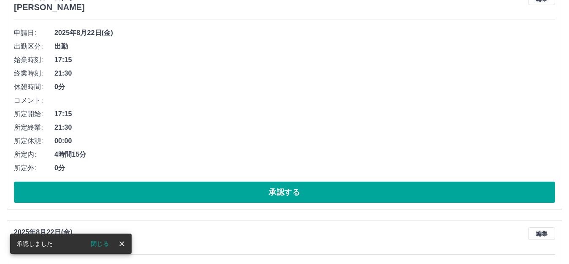
scroll to position [790, 0]
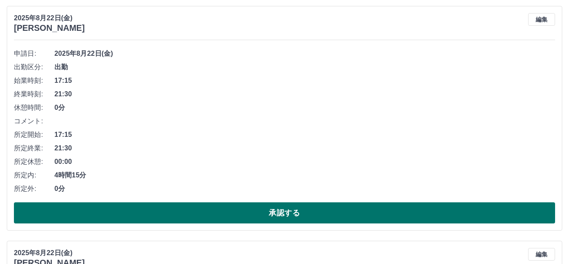
click at [246, 214] on button "承認する" at bounding box center [284, 212] width 541 height 21
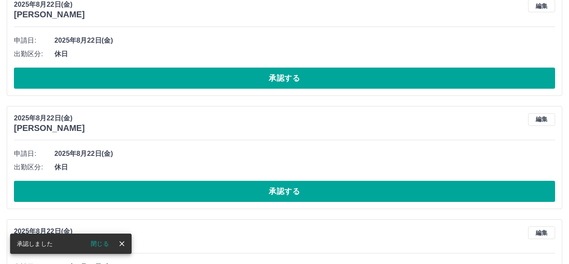
scroll to position [682, 0]
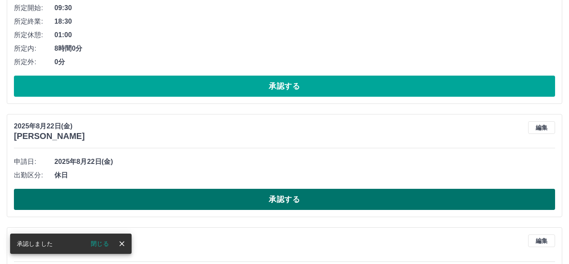
click at [273, 200] on button "承認する" at bounding box center [284, 199] width 541 height 21
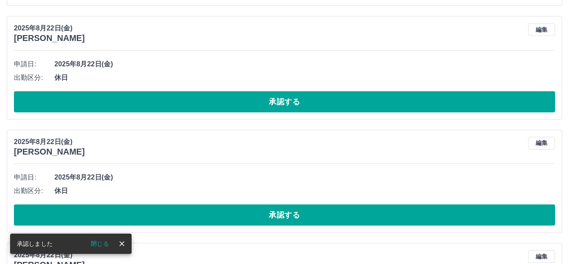
scroll to position [780, 0]
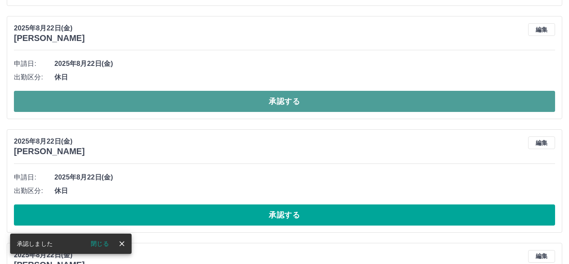
click at [310, 99] on button "承認する" at bounding box center [284, 101] width 541 height 21
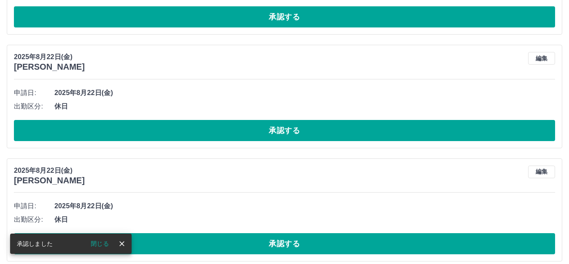
scroll to position [751, 0]
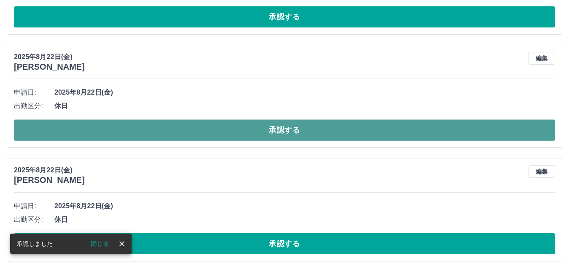
click at [289, 130] on button "承認する" at bounding box center [284, 129] width 541 height 21
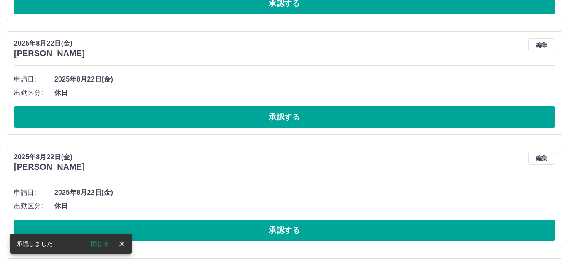
scroll to position [764, 0]
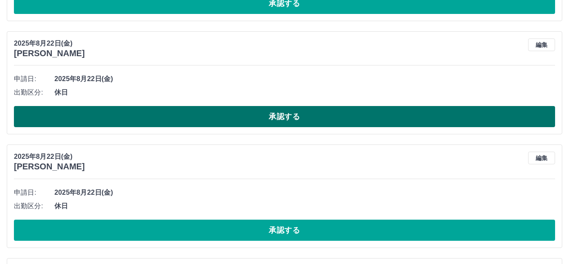
click at [281, 119] on button "承認する" at bounding box center [284, 116] width 541 height 21
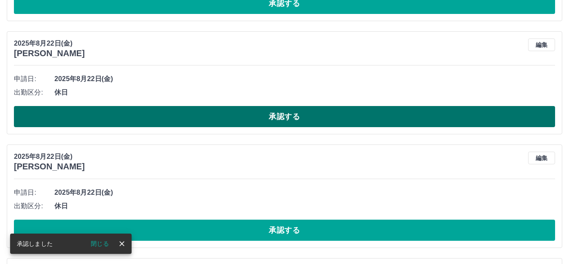
click at [315, 116] on button "承認する" at bounding box center [284, 116] width 541 height 21
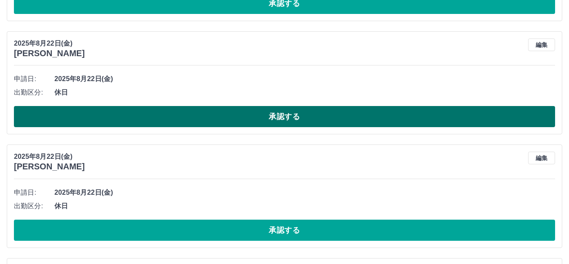
click at [297, 112] on button "承認する" at bounding box center [284, 116] width 541 height 21
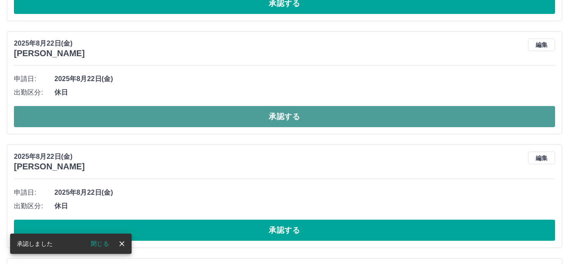
click at [284, 116] on button "承認する" at bounding box center [284, 116] width 541 height 21
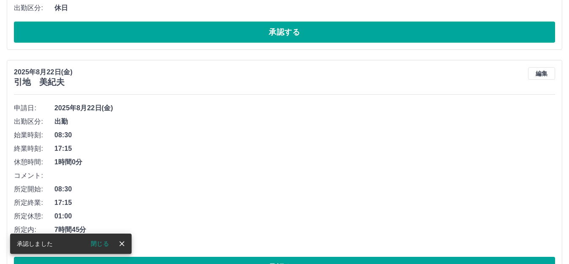
scroll to position [736, 0]
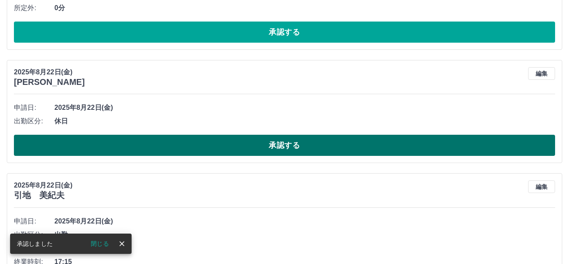
click at [228, 143] on button "承認する" at bounding box center [284, 145] width 541 height 21
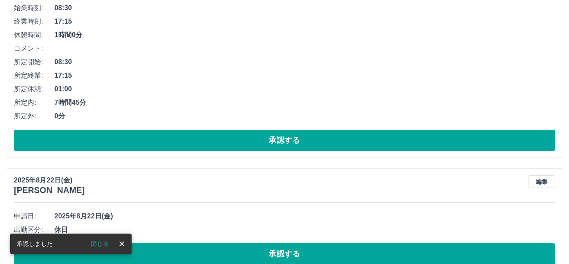
scroll to position [749, 0]
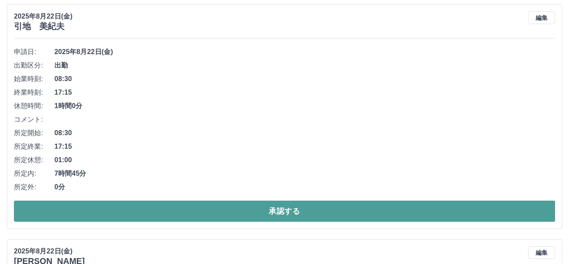
click at [279, 208] on button "承認する" at bounding box center [284, 210] width 541 height 21
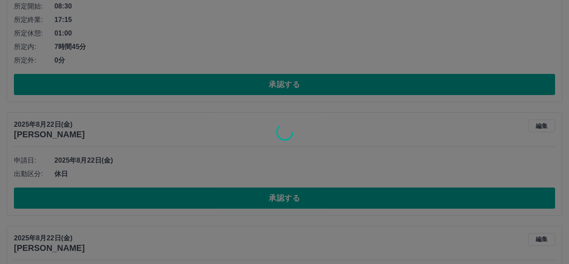
scroll to position [683, 0]
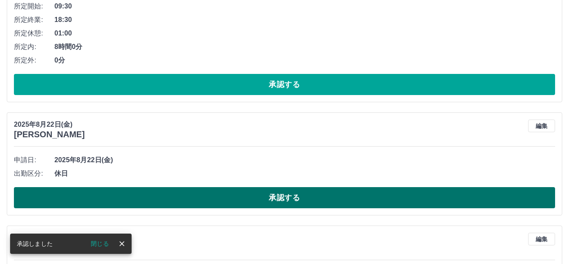
click at [299, 198] on button "承認する" at bounding box center [284, 197] width 541 height 21
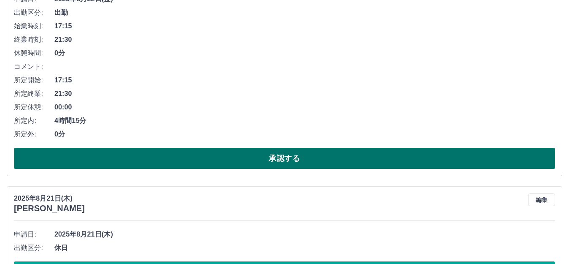
scroll to position [802, 0]
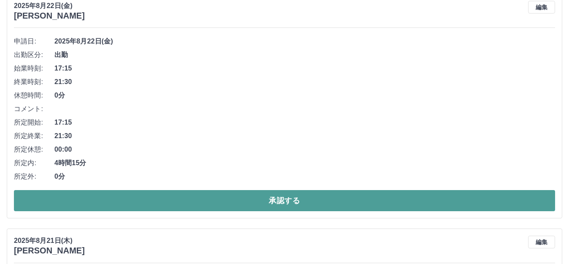
click at [274, 200] on button "承認する" at bounding box center [284, 200] width 541 height 21
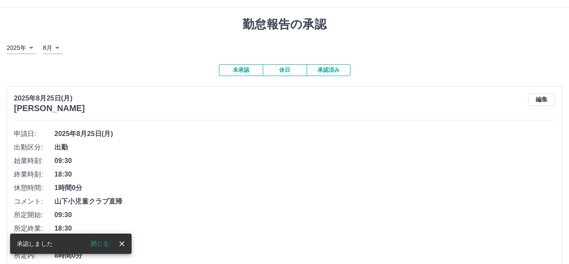
scroll to position [0, 0]
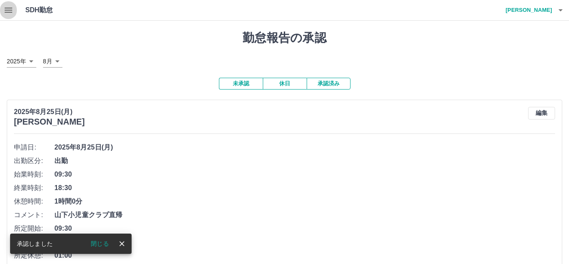
click at [8, 12] on icon "button" at bounding box center [9, 10] width 8 height 5
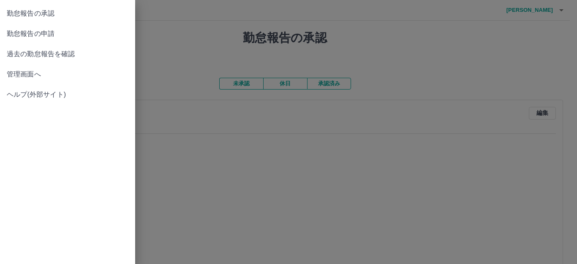
click at [63, 54] on span "過去の勤怠報告を確認" at bounding box center [68, 54] width 122 height 10
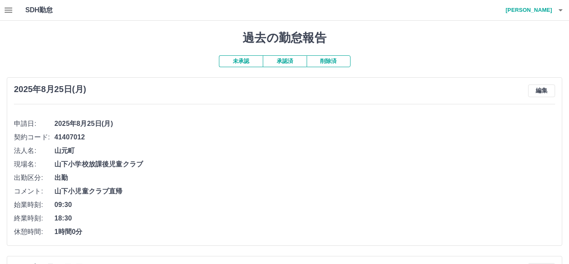
click at [292, 62] on button "承認済" at bounding box center [285, 61] width 44 height 12
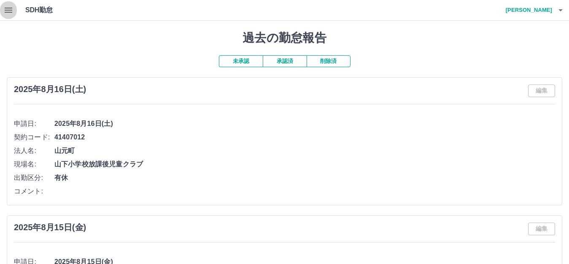
click at [8, 13] on icon "button" at bounding box center [9, 10] width 8 height 5
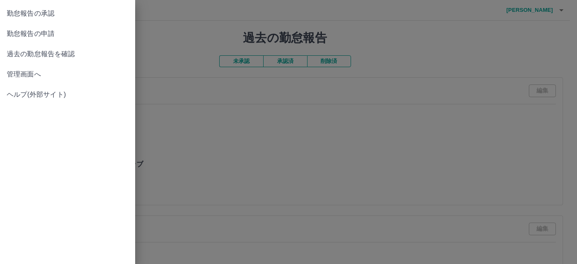
click at [27, 76] on span "管理画面へ" at bounding box center [68, 74] width 122 height 10
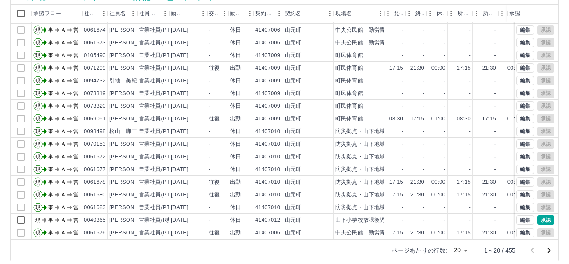
scroll to position [93, 0]
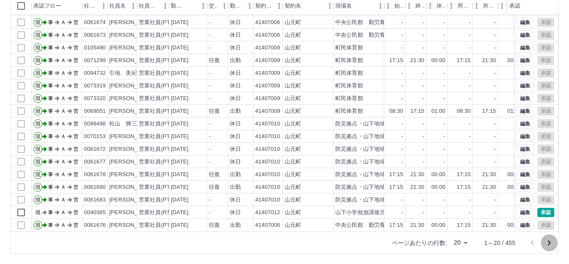
click at [549, 241] on icon "次のページへ" at bounding box center [549, 242] width 3 height 5
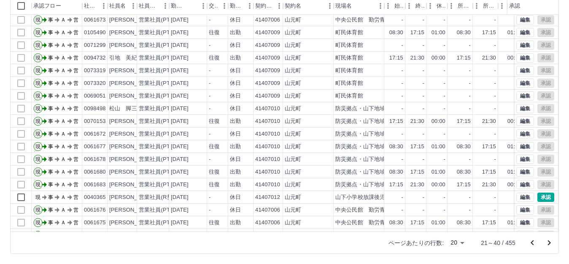
scroll to position [44, 0]
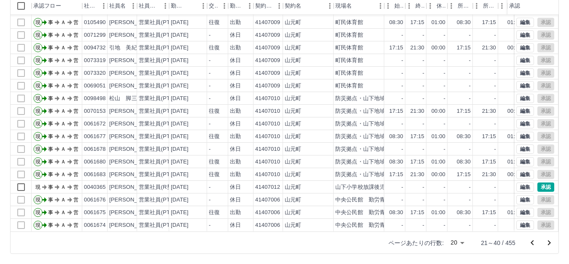
click at [549, 242] on icon "次のページへ" at bounding box center [549, 243] width 10 height 10
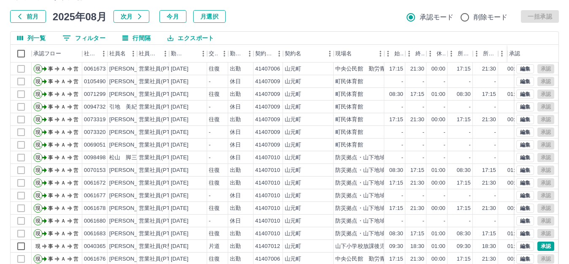
scroll to position [0, 0]
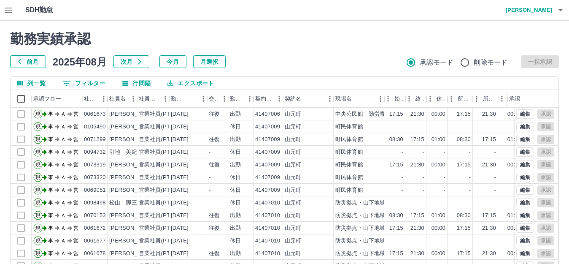
click at [4, 10] on icon "button" at bounding box center [8, 10] width 10 height 10
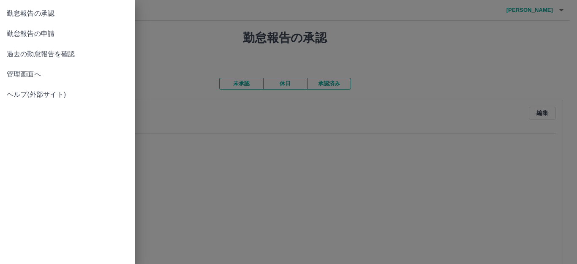
click at [48, 14] on span "勤怠報告の承認" at bounding box center [68, 13] width 122 height 10
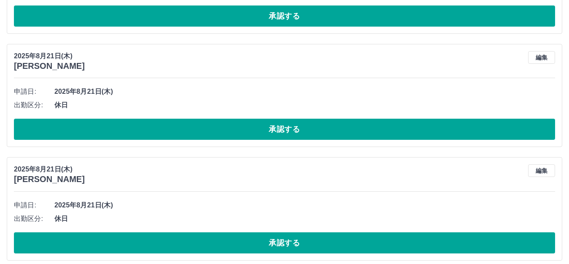
scroll to position [760, 0]
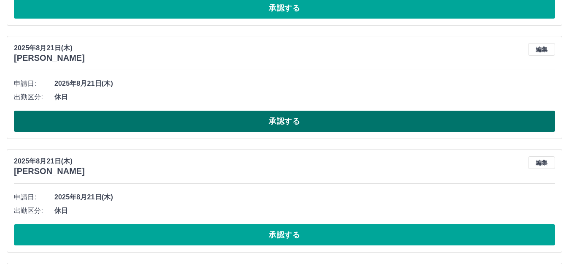
click at [269, 116] on button "承認する" at bounding box center [284, 121] width 541 height 21
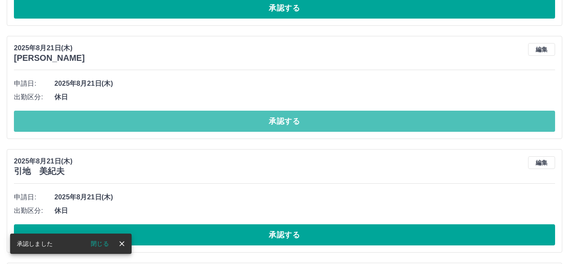
click at [269, 116] on button "承認する" at bounding box center [284, 121] width 541 height 21
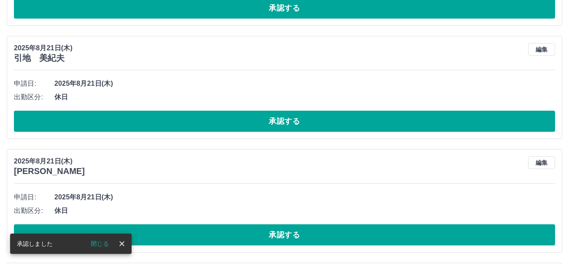
click at [269, 116] on button "承認する" at bounding box center [284, 121] width 541 height 21
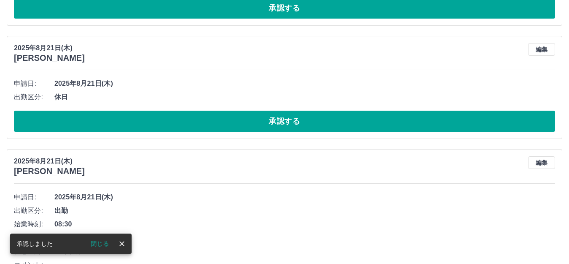
click at [269, 116] on button "承認する" at bounding box center [284, 121] width 541 height 21
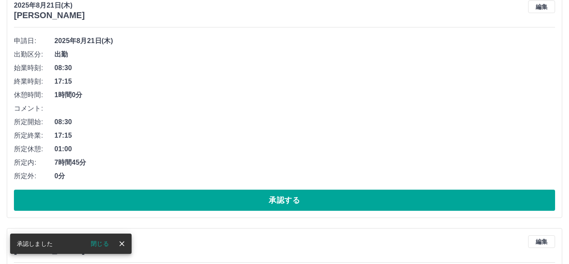
scroll to position [815, 0]
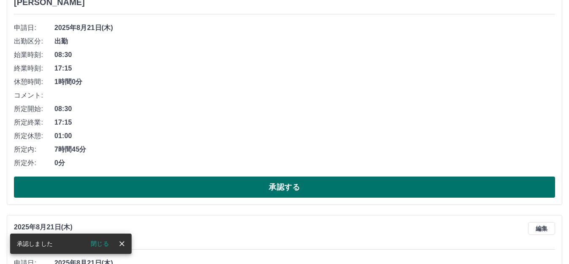
click at [263, 185] on button "承認する" at bounding box center [284, 186] width 541 height 21
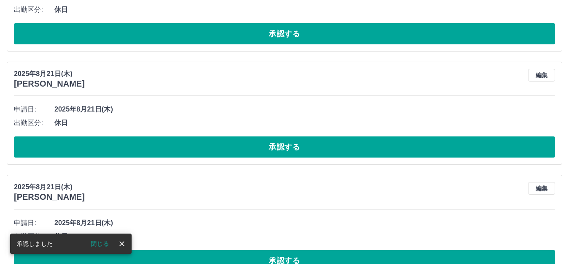
scroll to position [960, 0]
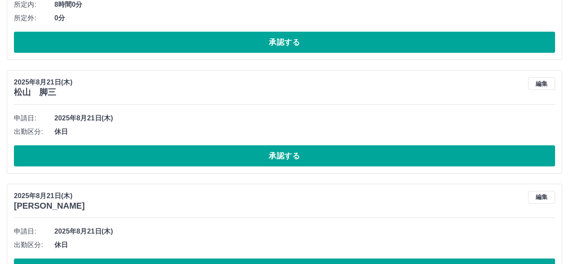
click at [316, 160] on button "承認する" at bounding box center [284, 155] width 541 height 21
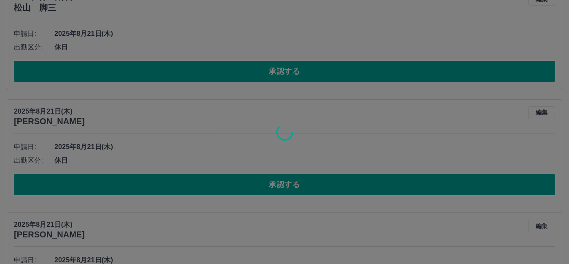
scroll to position [931, 0]
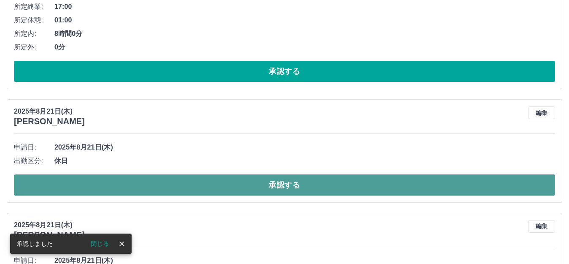
click at [313, 185] on button "承認する" at bounding box center [284, 184] width 541 height 21
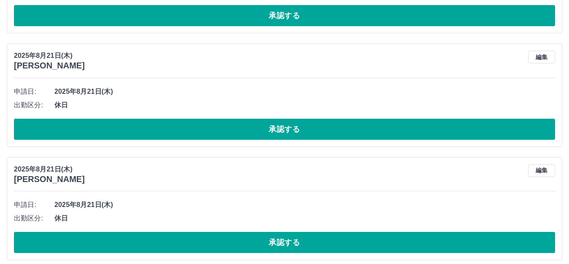
scroll to position [986, 0]
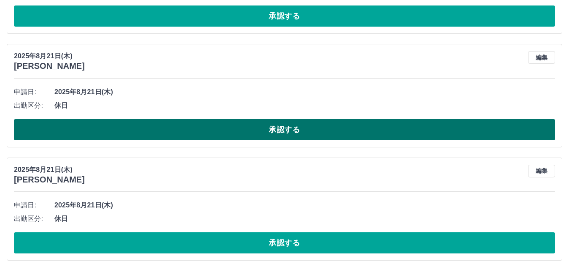
click at [322, 131] on button "承認する" at bounding box center [284, 129] width 541 height 21
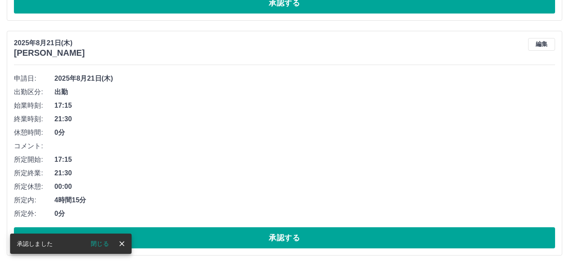
scroll to position [999, 0]
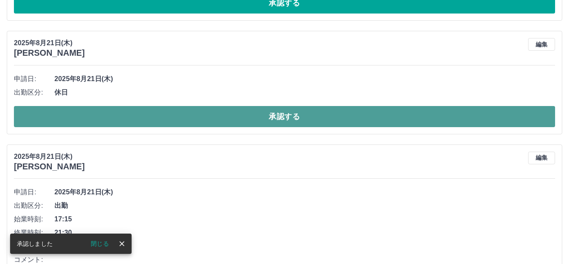
click at [326, 118] on button "承認する" at bounding box center [284, 116] width 541 height 21
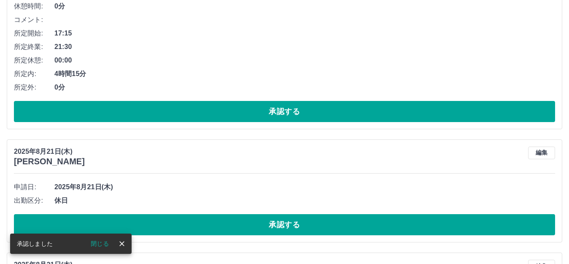
scroll to position [1013, 0]
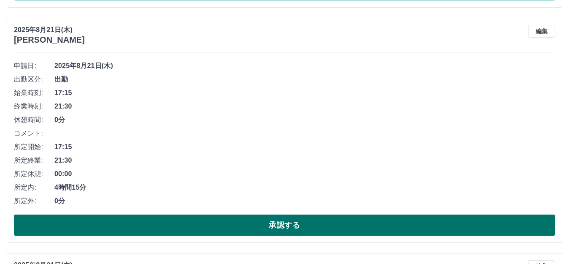
click at [252, 230] on button "承認する" at bounding box center [284, 224] width 541 height 21
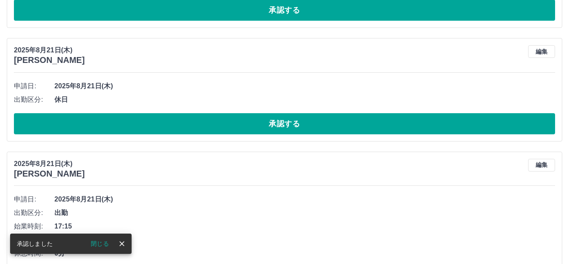
scroll to position [989, 0]
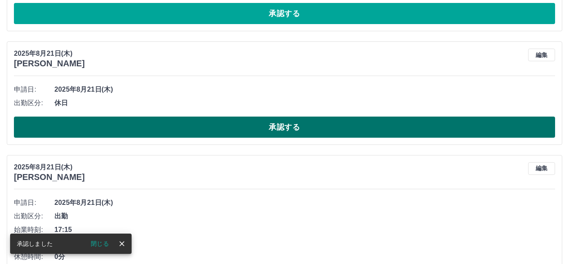
click at [308, 127] on button "承認する" at bounding box center [284, 126] width 541 height 21
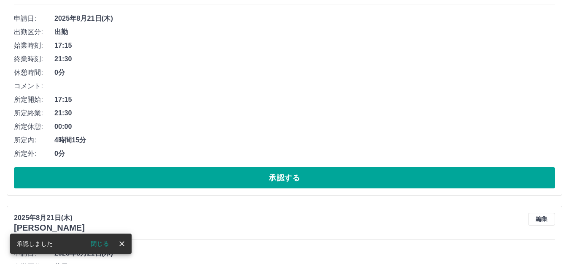
scroll to position [1045, 0]
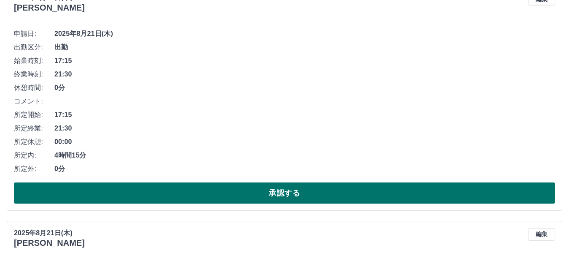
click at [258, 186] on button "承認する" at bounding box center [284, 192] width 541 height 21
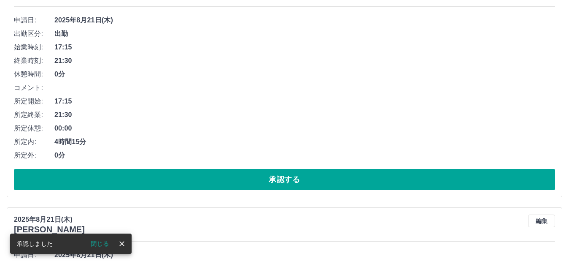
scroll to position [936, 0]
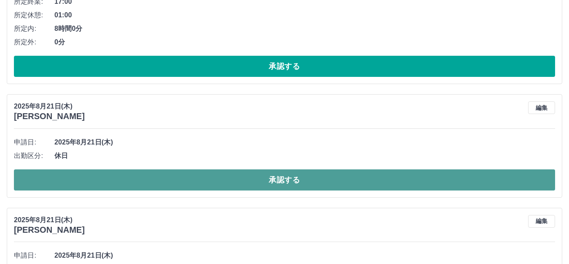
click at [279, 181] on button "承認する" at bounding box center [284, 179] width 541 height 21
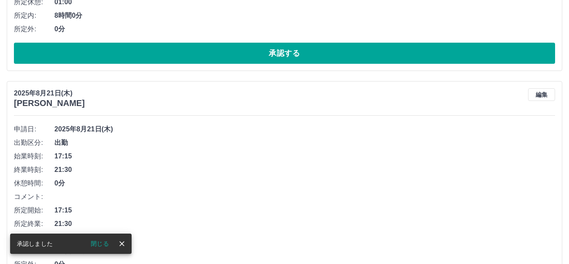
scroll to position [1118, 0]
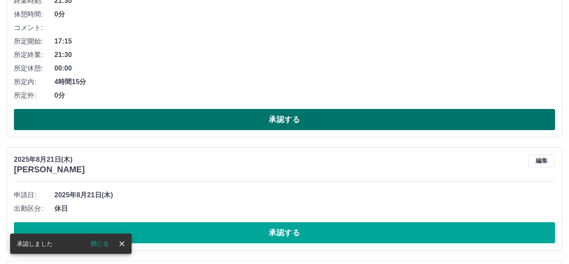
click at [310, 122] on button "承認する" at bounding box center [284, 119] width 541 height 21
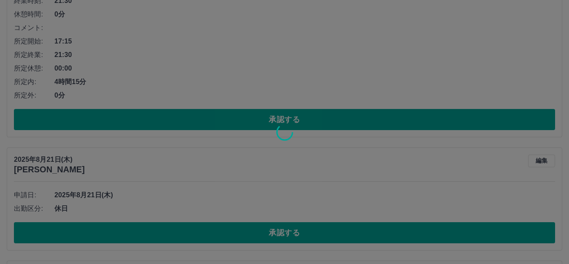
scroll to position [883, 0]
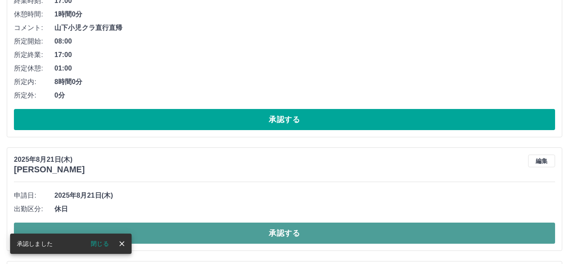
click at [268, 228] on button "承認する" at bounding box center [284, 232] width 541 height 21
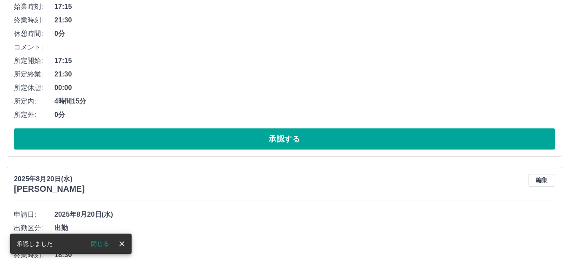
scroll to position [1107, 0]
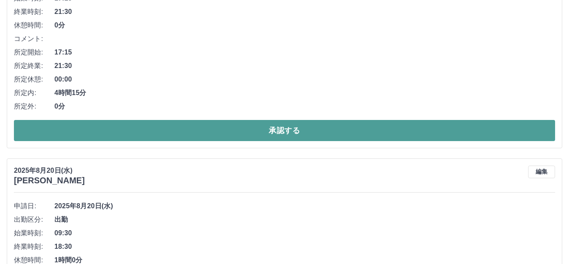
click at [294, 127] on button "承認する" at bounding box center [284, 130] width 541 height 21
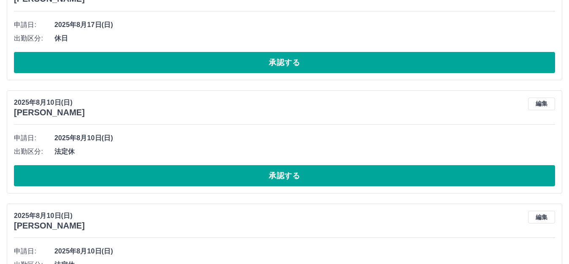
scroll to position [1758, 0]
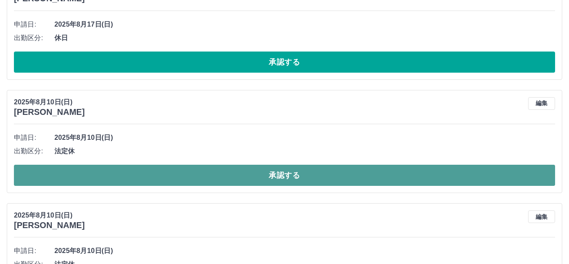
click at [273, 179] on button "承認する" at bounding box center [284, 175] width 541 height 21
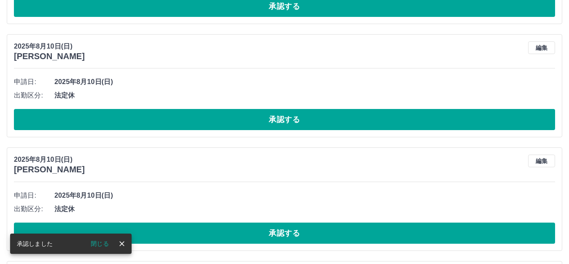
scroll to position [1814, 0]
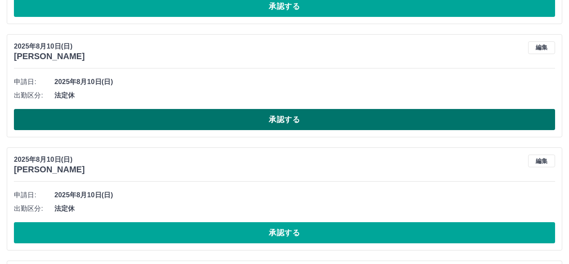
click at [302, 116] on button "承認する" at bounding box center [284, 119] width 541 height 21
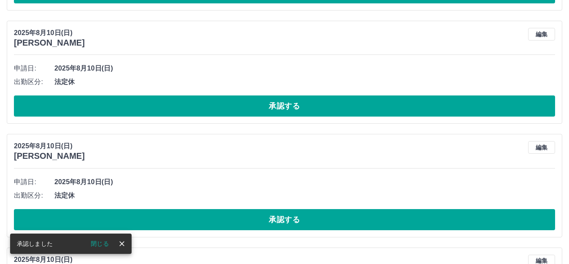
scroll to position [1828, 0]
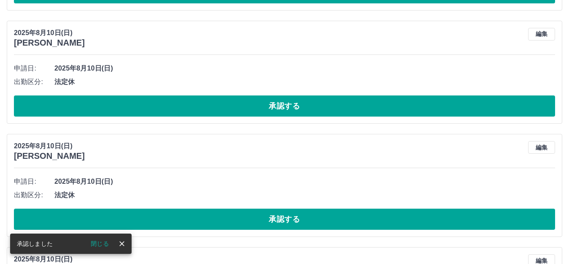
click at [317, 108] on button "承認する" at bounding box center [284, 105] width 541 height 21
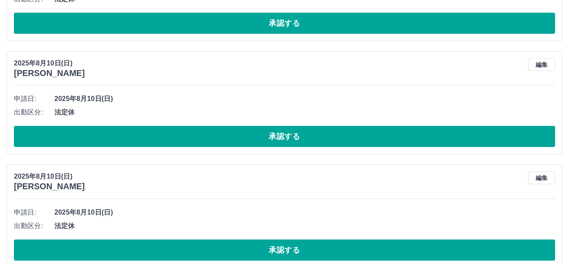
scroll to position [1925, 0]
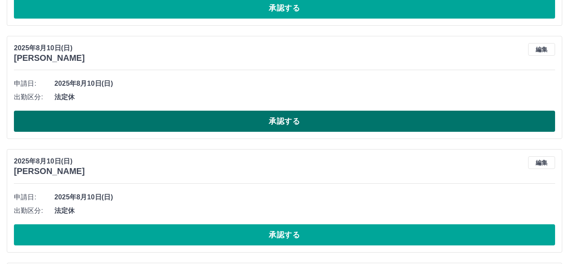
click at [303, 119] on button "承認する" at bounding box center [284, 121] width 541 height 21
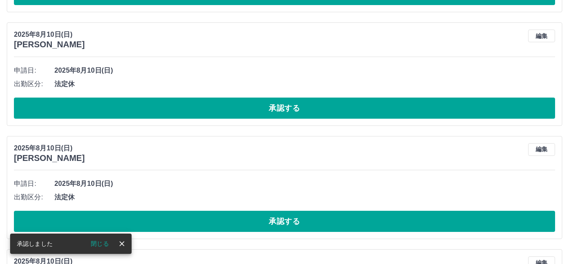
scroll to position [1939, 0]
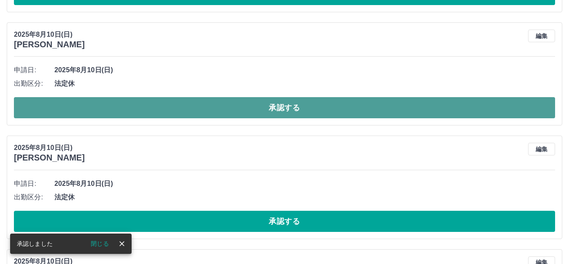
click at [280, 108] on button "承認する" at bounding box center [284, 107] width 541 height 21
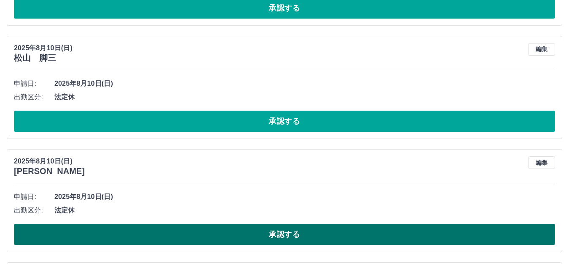
scroll to position [2163, 0]
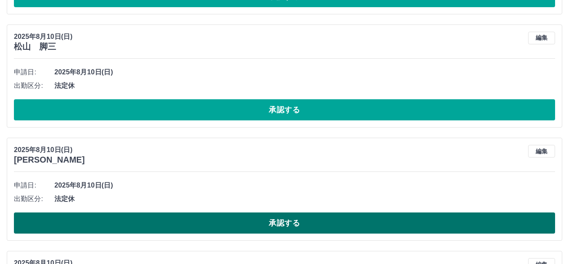
click at [206, 223] on button "承認する" at bounding box center [284, 222] width 541 height 21
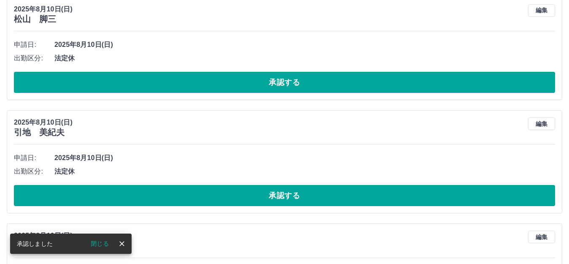
scroll to position [2206, 0]
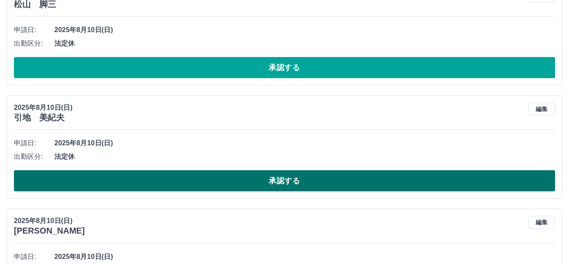
click at [230, 180] on button "承認する" at bounding box center [284, 180] width 541 height 21
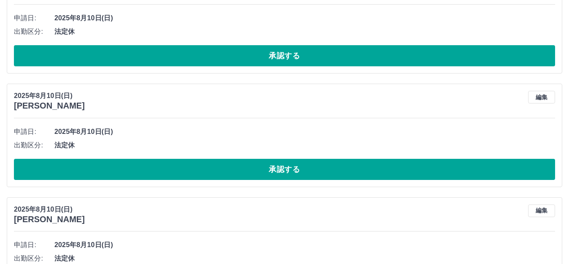
scroll to position [2346, 0]
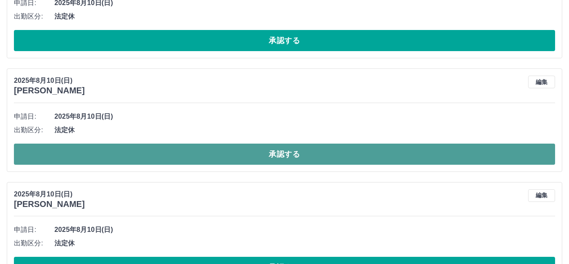
click at [282, 152] on button "承認する" at bounding box center [284, 153] width 541 height 21
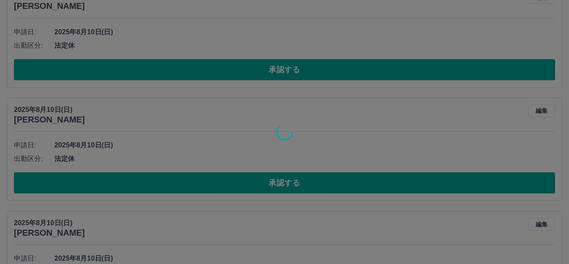
scroll to position [2317, 0]
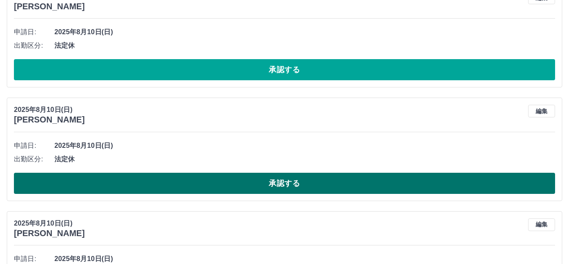
click at [276, 181] on button "承認する" at bounding box center [284, 183] width 541 height 21
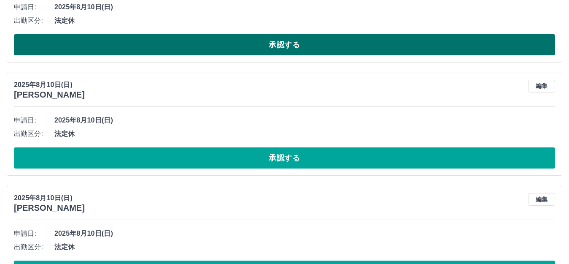
scroll to position [2456, 0]
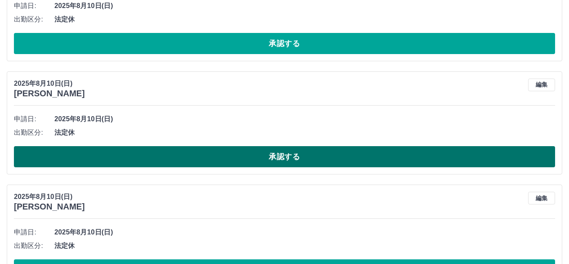
click at [206, 154] on button "承認する" at bounding box center [284, 156] width 541 height 21
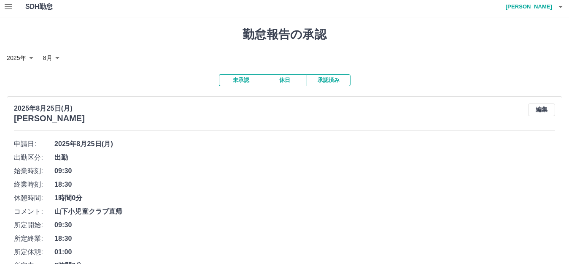
scroll to position [0, 0]
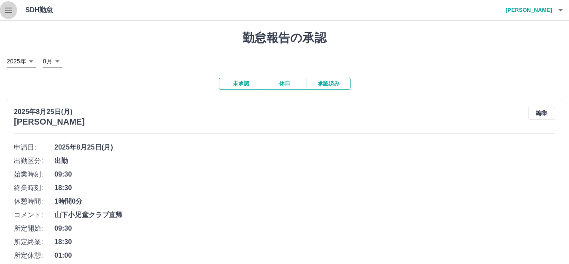
click at [7, 9] on icon "button" at bounding box center [8, 10] width 10 height 10
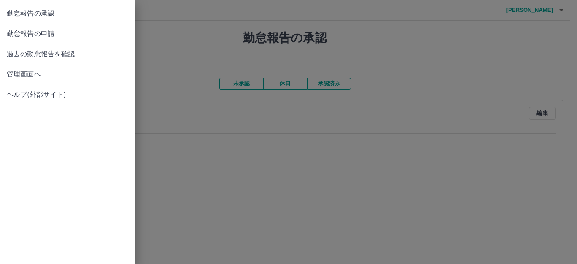
click at [30, 73] on span "管理画面へ" at bounding box center [68, 74] width 122 height 10
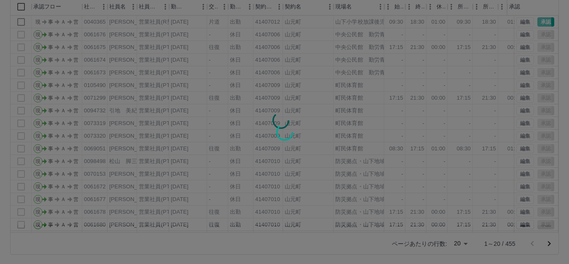
scroll to position [93, 0]
click at [547, 242] on div at bounding box center [284, 132] width 569 height 264
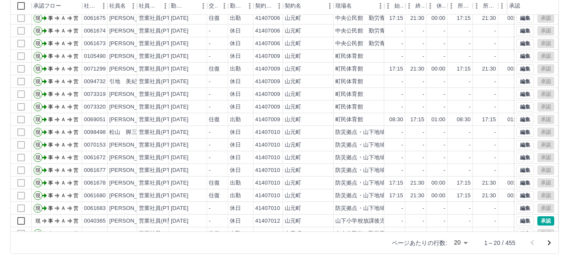
scroll to position [44, 0]
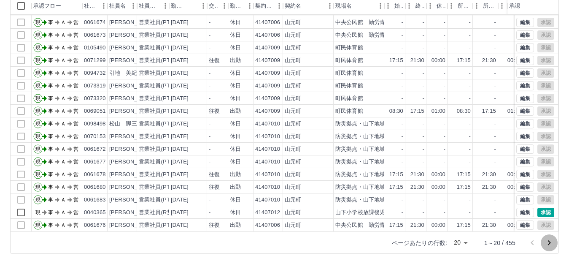
click at [552, 241] on icon "次のページへ" at bounding box center [549, 243] width 10 height 10
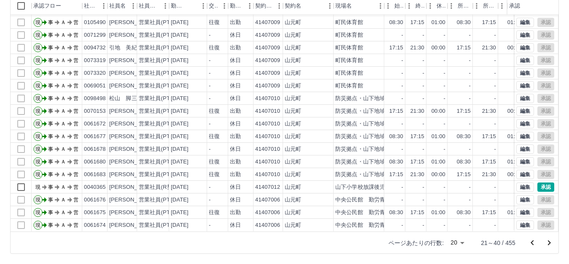
click at [549, 242] on icon "次のページへ" at bounding box center [549, 243] width 10 height 10
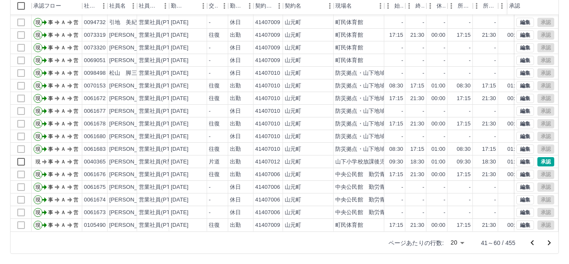
click at [550, 242] on icon "次のページへ" at bounding box center [549, 242] width 3 height 5
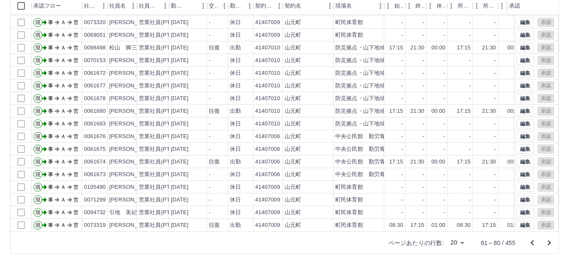
click at [549, 241] on icon "次のページへ" at bounding box center [549, 242] width 3 height 5
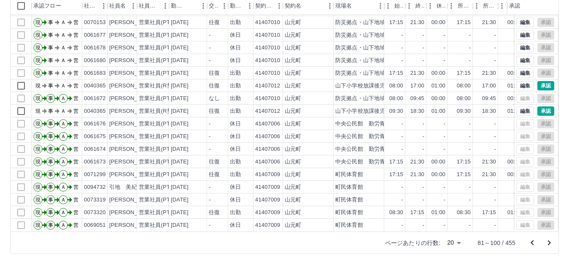
click at [550, 241] on icon "次のページへ" at bounding box center [549, 242] width 3 height 5
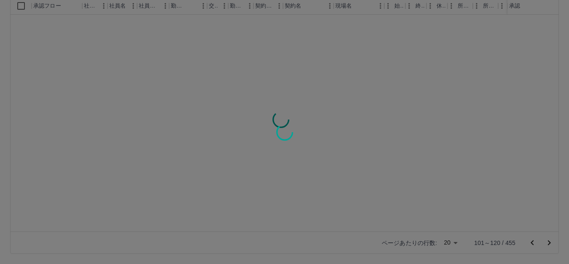
scroll to position [0, 0]
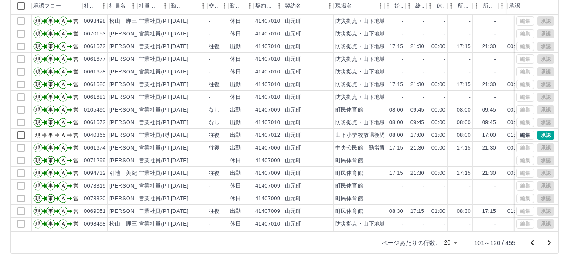
click at [550, 241] on icon "次のページへ" at bounding box center [549, 242] width 3 height 5
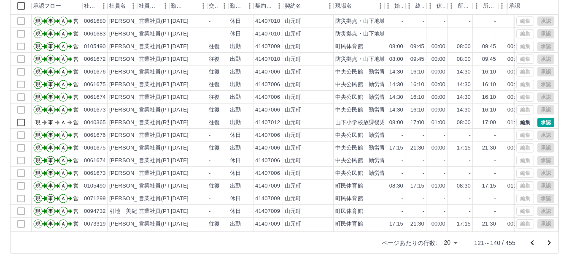
click at [550, 241] on icon "次のページへ" at bounding box center [549, 242] width 3 height 5
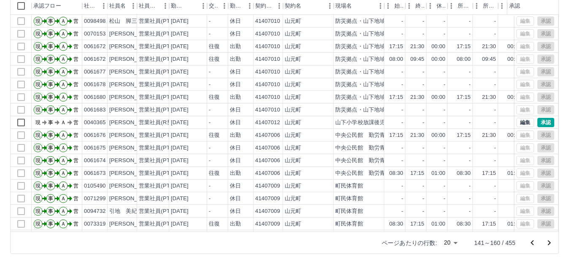
click at [550, 241] on icon "次のページへ" at bounding box center [549, 242] width 3 height 5
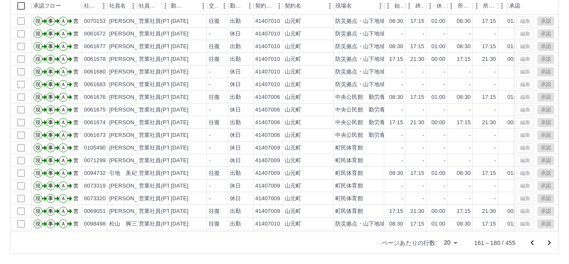
click at [549, 241] on icon "次のページへ" at bounding box center [549, 243] width 10 height 10
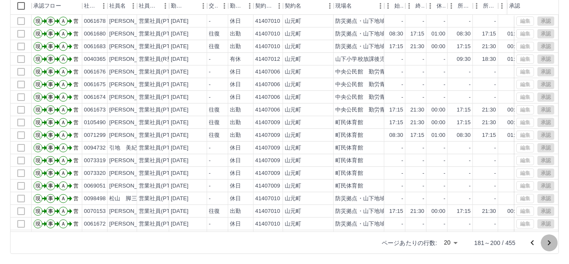
click at [549, 241] on icon "次のページへ" at bounding box center [549, 243] width 10 height 10
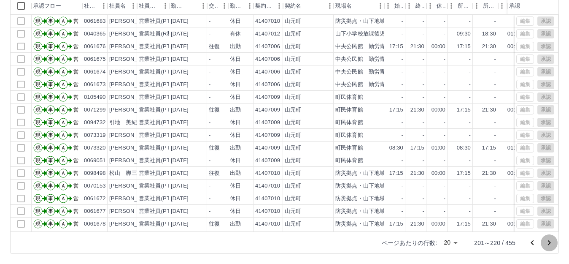
click at [549, 241] on icon "次のページへ" at bounding box center [549, 243] width 10 height 10
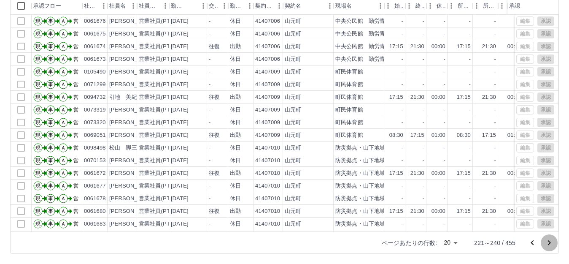
click at [543, 244] on button "次のページへ" at bounding box center [549, 242] width 17 height 17
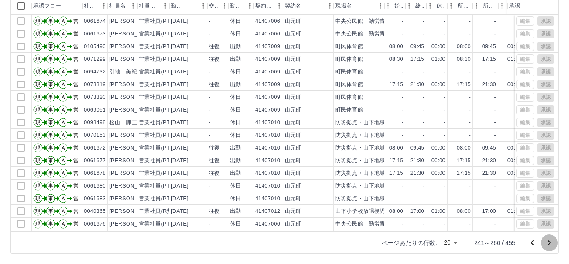
click at [551, 242] on icon "次のページへ" at bounding box center [549, 243] width 10 height 10
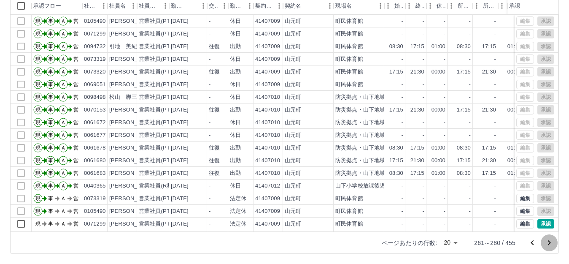
click at [551, 242] on icon "次のページへ" at bounding box center [549, 243] width 10 height 10
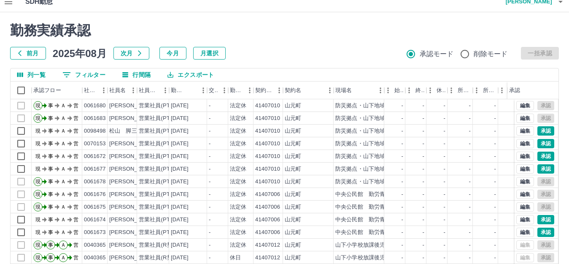
scroll to position [42, 0]
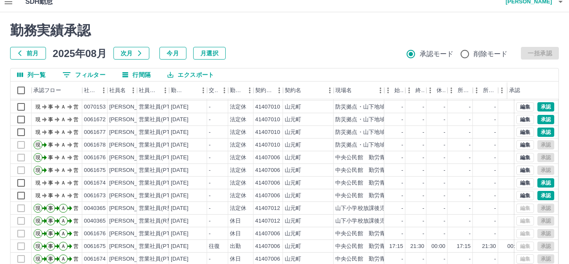
click at [315, 38] on h2 "勤務実績承認" at bounding box center [284, 30] width 549 height 16
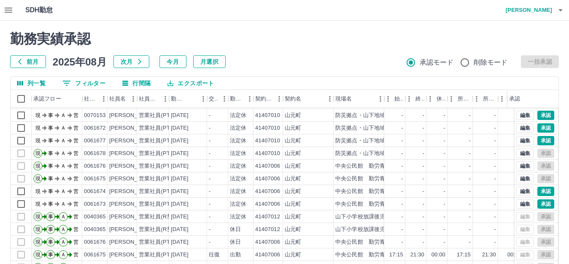
scroll to position [93, 0]
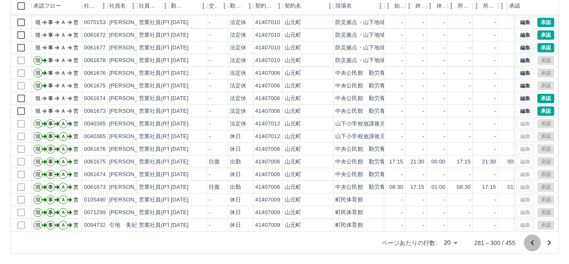
click at [531, 242] on icon "前のページへ" at bounding box center [533, 243] width 10 height 10
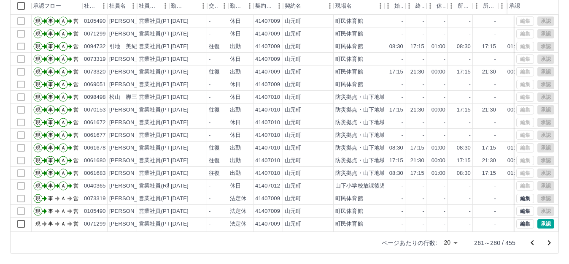
scroll to position [44, 0]
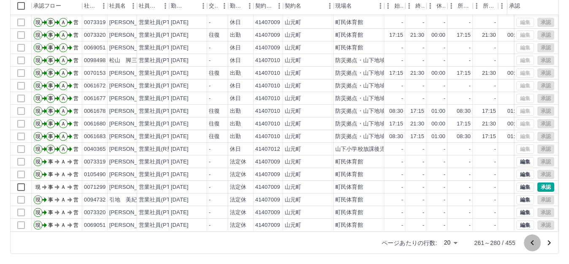
click at [534, 242] on icon "前のページへ" at bounding box center [533, 243] width 10 height 10
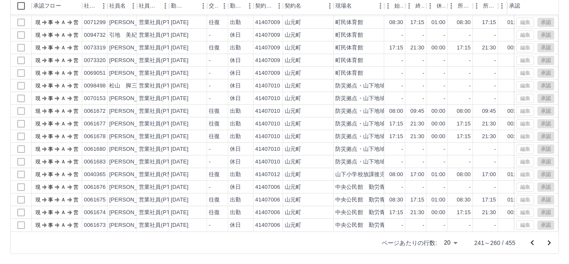
scroll to position [0, 0]
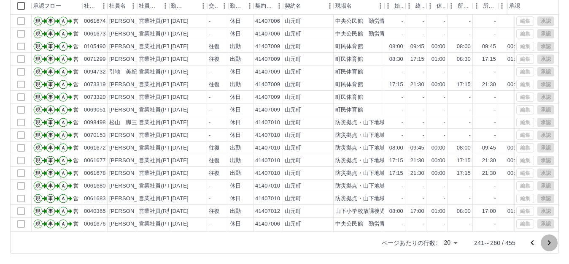
click at [550, 244] on icon "次のページへ" at bounding box center [549, 243] width 10 height 10
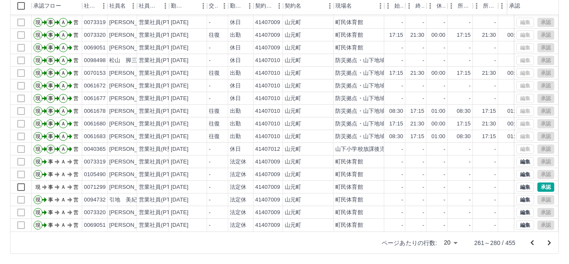
scroll to position [44, 0]
click at [552, 241] on icon "次のページへ" at bounding box center [549, 243] width 10 height 10
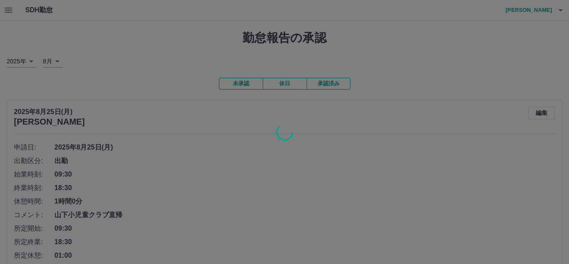
click at [10, 11] on div at bounding box center [284, 132] width 569 height 264
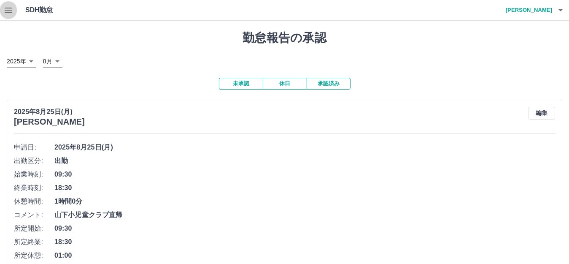
click at [10, 11] on icon "button" at bounding box center [8, 10] width 10 height 10
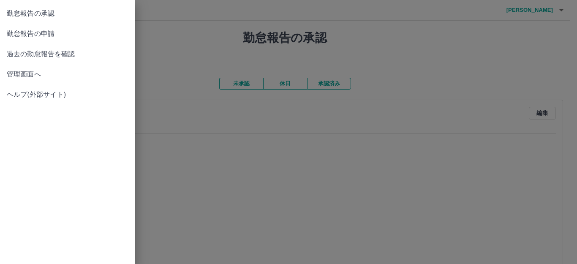
click at [55, 14] on span "勤怠報告の承認" at bounding box center [68, 13] width 122 height 10
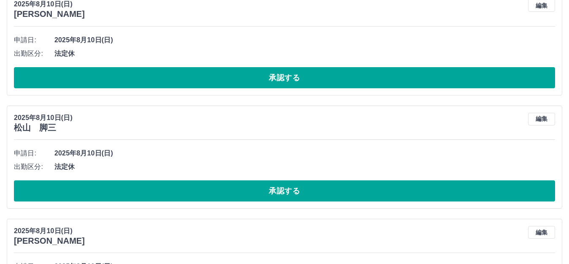
scroll to position [1829, 0]
